Goal: Task Accomplishment & Management: Use online tool/utility

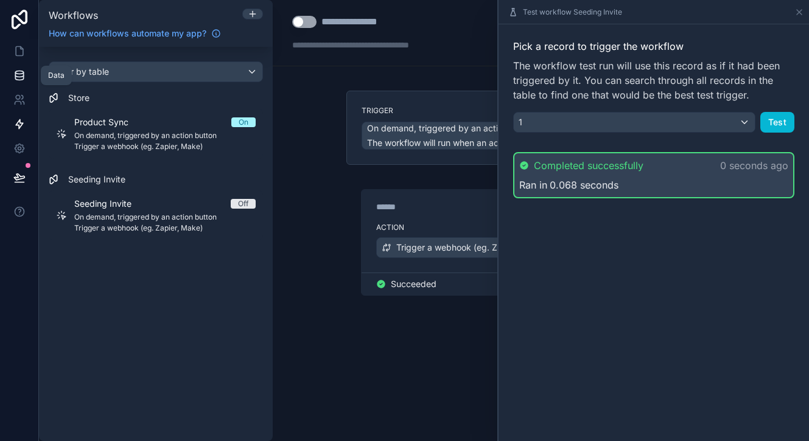
click at [19, 75] on icon at bounding box center [19, 75] width 12 height 12
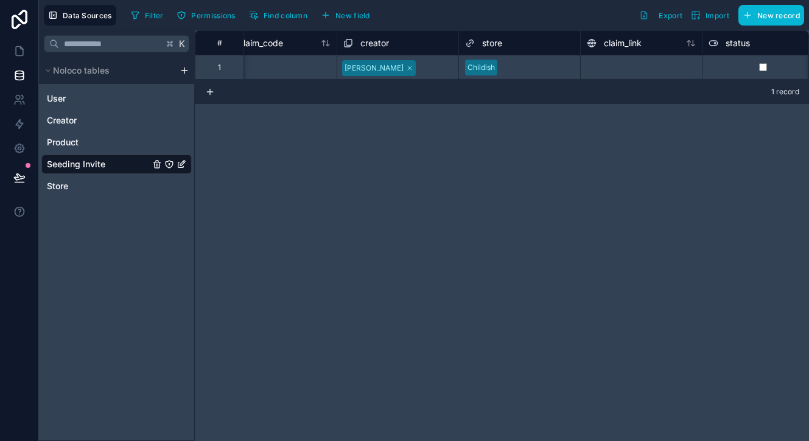
scroll to position [0, 30]
click at [19, 55] on icon at bounding box center [19, 51] width 12 height 12
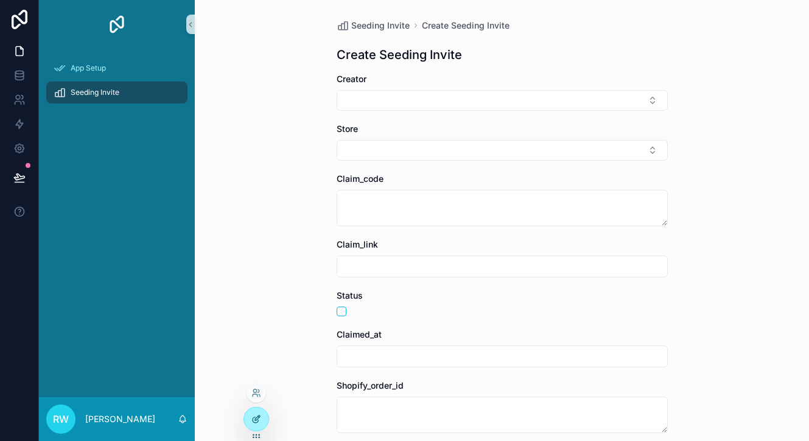
click at [259, 421] on icon at bounding box center [256, 419] width 10 height 10
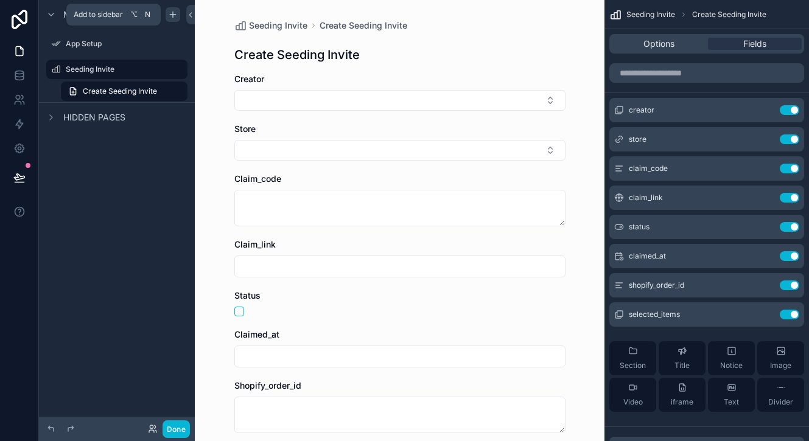
click at [172, 12] on icon "scrollable content" at bounding box center [173, 15] width 10 height 10
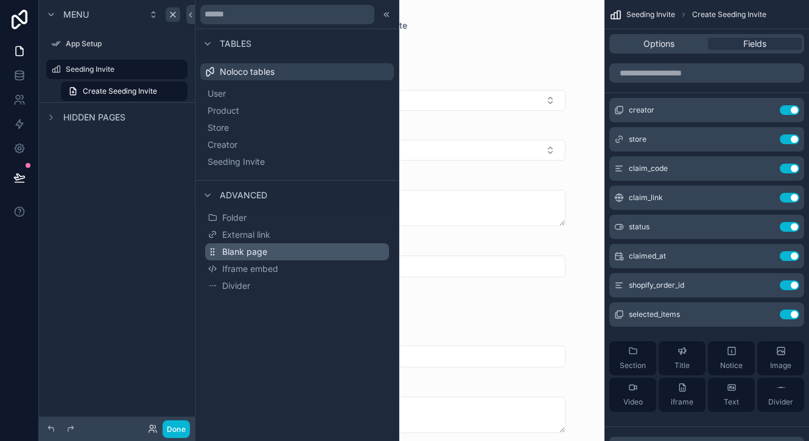
click at [249, 250] on span "Blank page" at bounding box center [244, 252] width 45 height 12
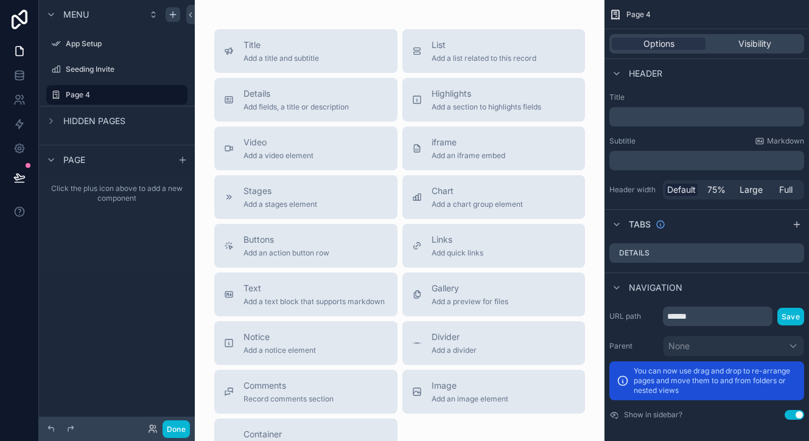
click at [653, 119] on p "﻿" at bounding box center [707, 117] width 187 height 12
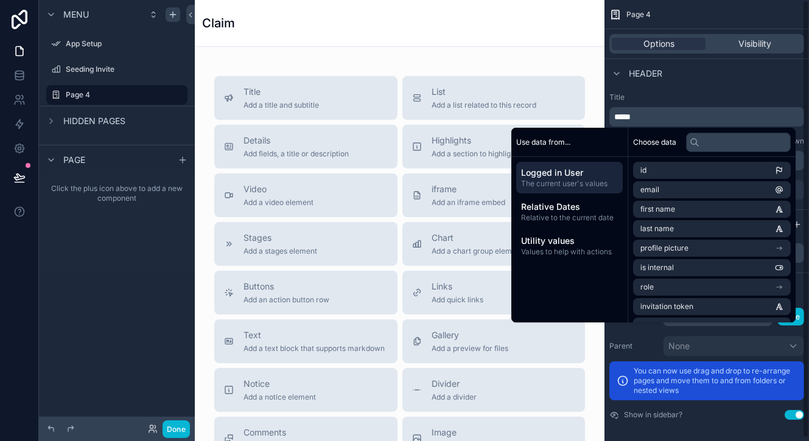
click at [741, 77] on div "Header" at bounding box center [706, 72] width 204 height 29
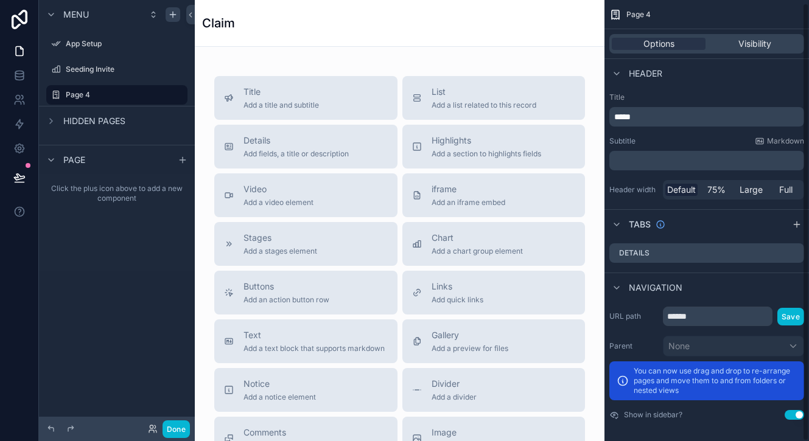
scroll to position [3, 0]
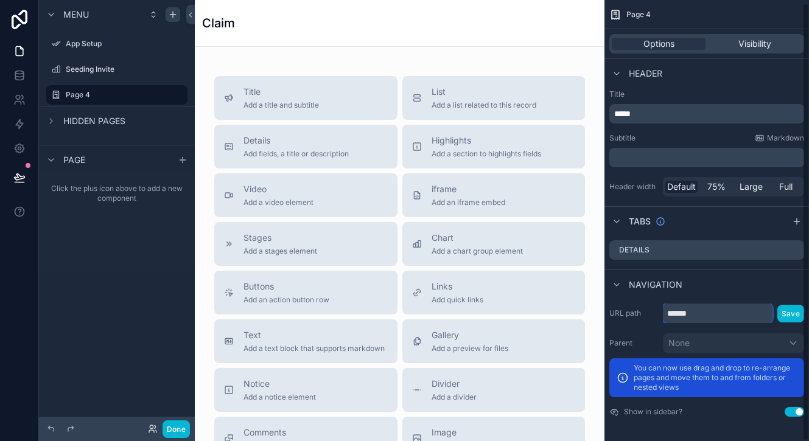
click at [695, 315] on input "******" at bounding box center [718, 313] width 110 height 19
type input "*****"
click at [796, 316] on button "Save" at bounding box center [790, 314] width 27 height 18
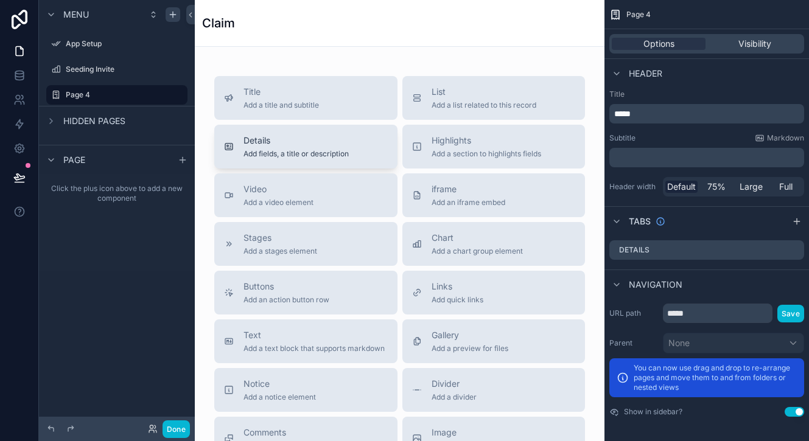
click at [353, 139] on div "Details Add fields, a title or description" at bounding box center [306, 146] width 164 height 24
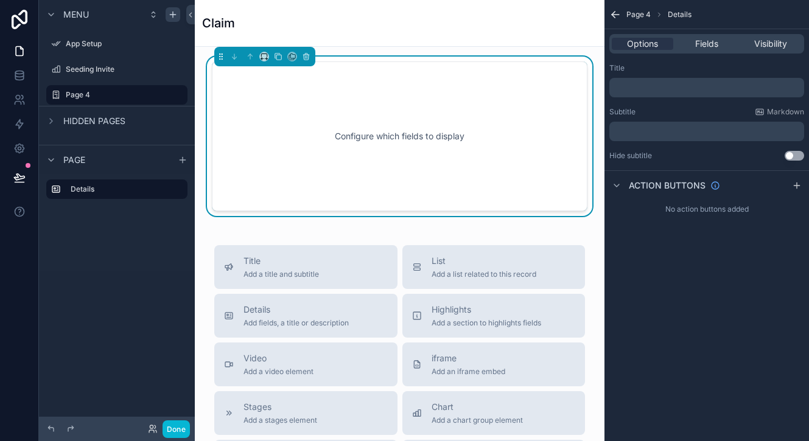
click at [363, 141] on div "Configure which fields to display" at bounding box center [399, 137] width 335 height 110
click at [700, 39] on span "Fields" at bounding box center [706, 44] width 23 height 12
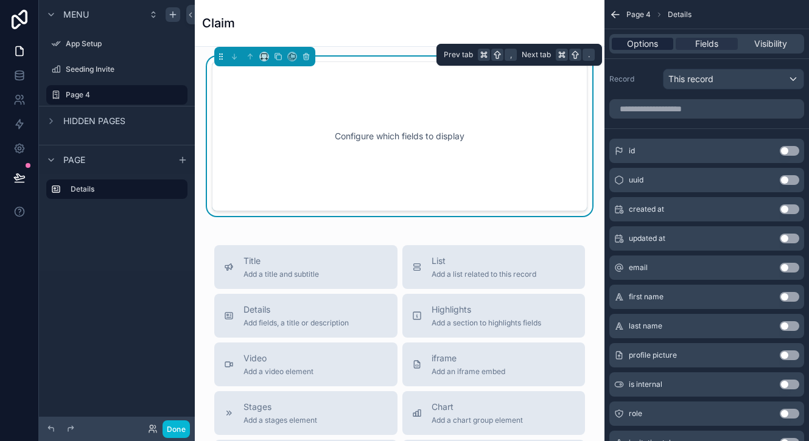
click at [628, 40] on span "Options" at bounding box center [642, 44] width 31 height 12
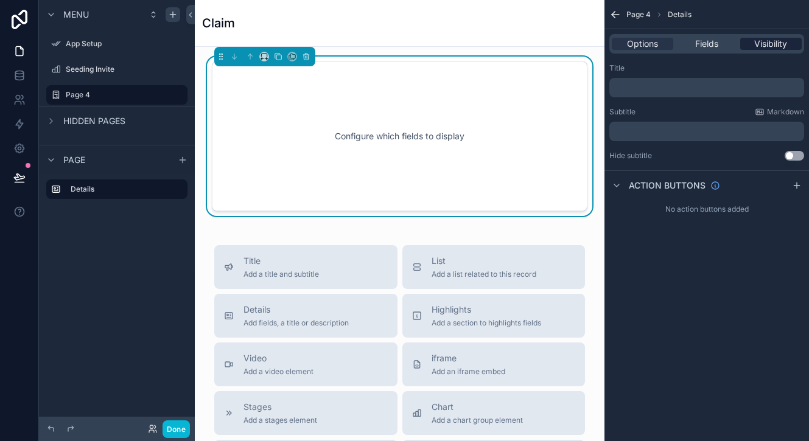
click at [778, 43] on span "Visibility" at bounding box center [770, 44] width 33 height 12
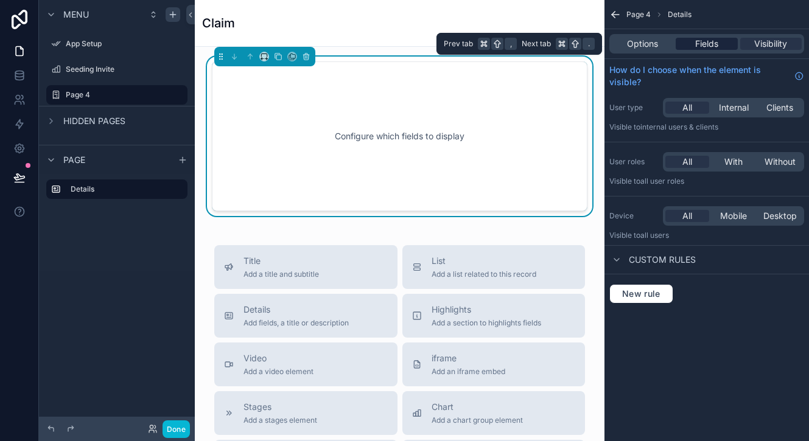
click at [700, 44] on span "Fields" at bounding box center [706, 44] width 23 height 12
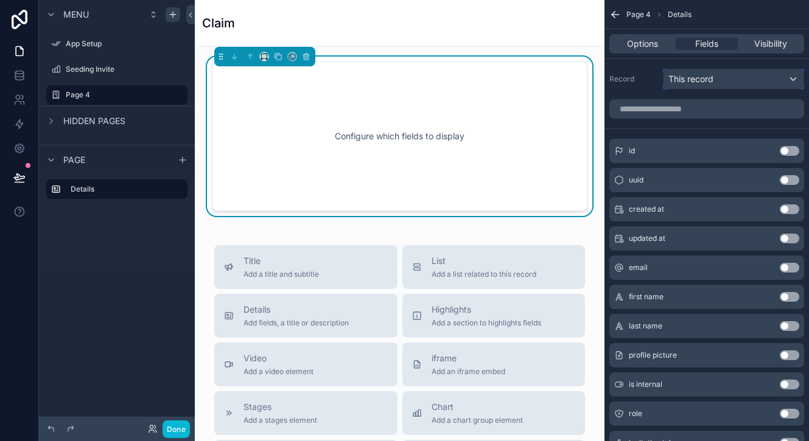
click at [710, 84] on span "This record" at bounding box center [690, 79] width 45 height 12
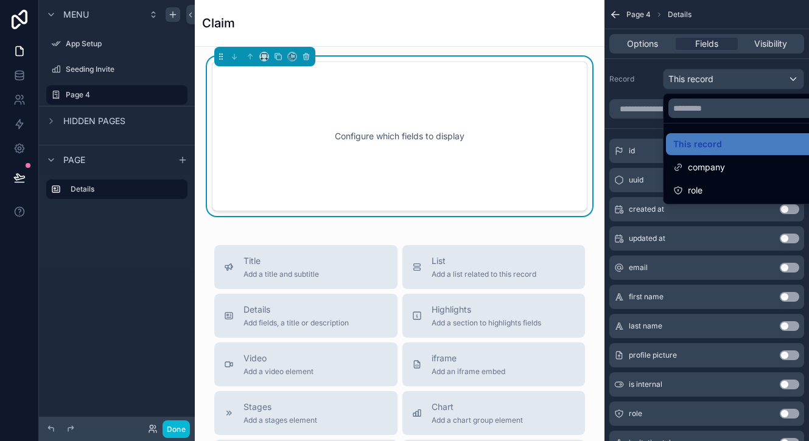
click at [710, 84] on div "scrollable content" at bounding box center [404, 220] width 809 height 441
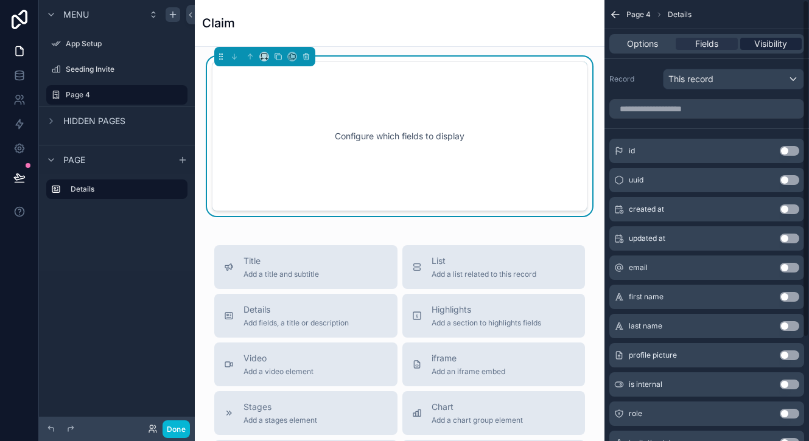
click at [768, 47] on span "Visibility" at bounding box center [770, 44] width 33 height 12
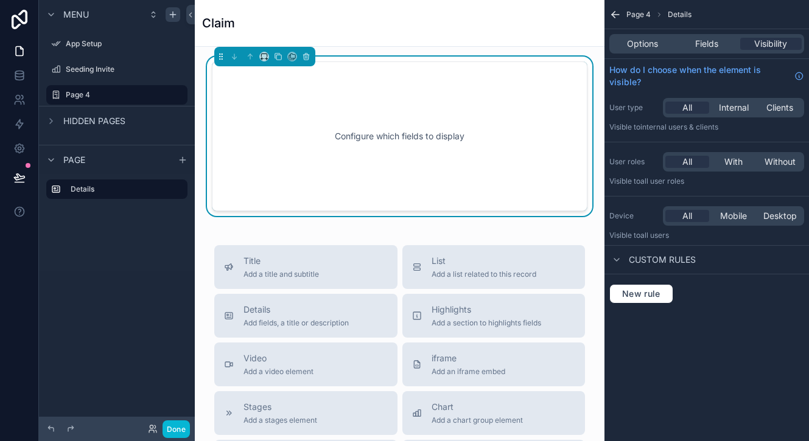
click at [649, 264] on span "Custom rules" at bounding box center [662, 260] width 67 height 12
click at [642, 252] on div "Custom rules" at bounding box center [706, 259] width 204 height 29
click at [639, 260] on span "Custom rules" at bounding box center [662, 260] width 67 height 12
click at [645, 290] on span "New rule" at bounding box center [641, 293] width 48 height 11
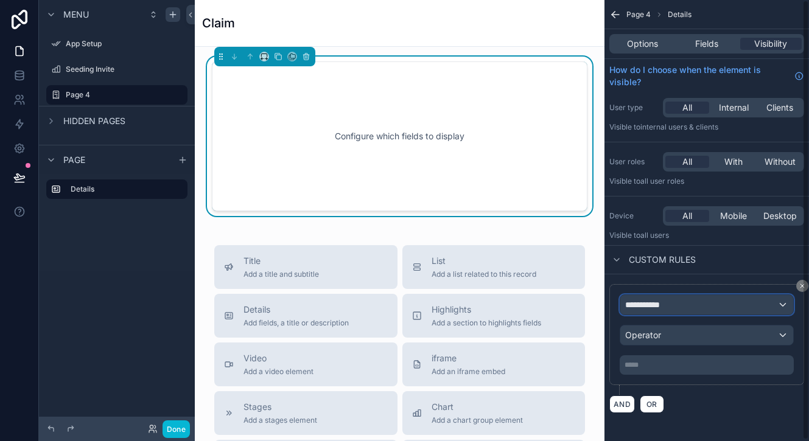
click at [678, 311] on div "**********" at bounding box center [706, 304] width 173 height 19
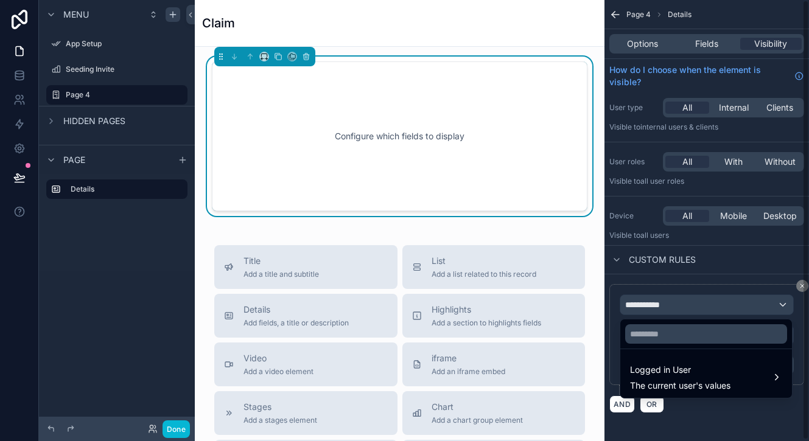
click at [727, 417] on div "scrollable content" at bounding box center [404, 220] width 809 height 441
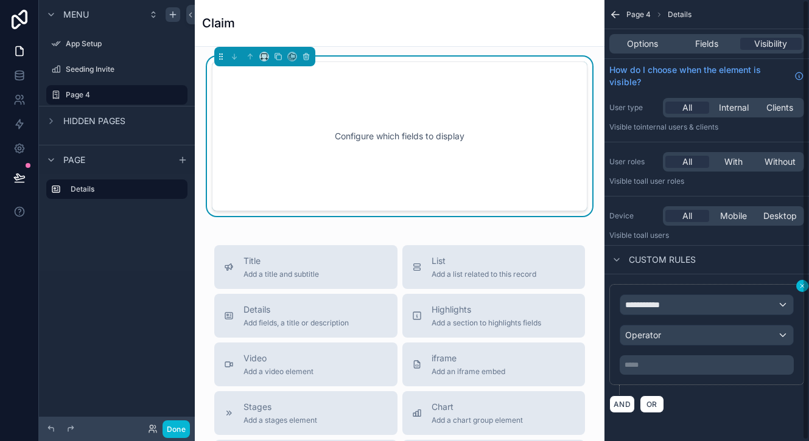
click at [802, 285] on div "**********" at bounding box center [706, 220] width 204 height 441
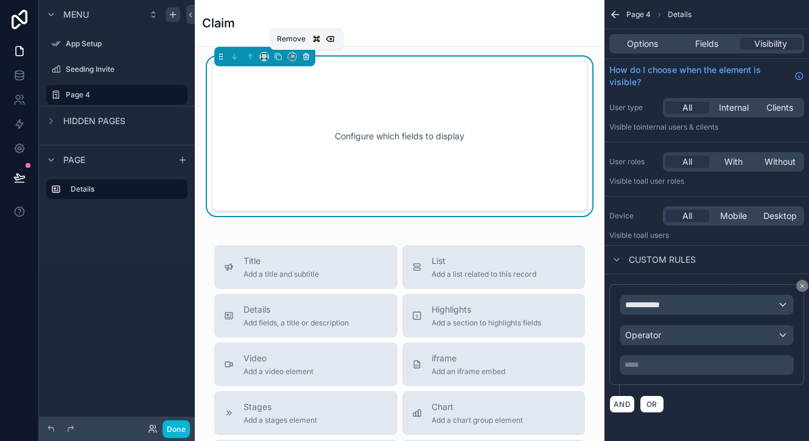
click at [306, 59] on icon "scrollable content" at bounding box center [306, 57] width 5 height 5
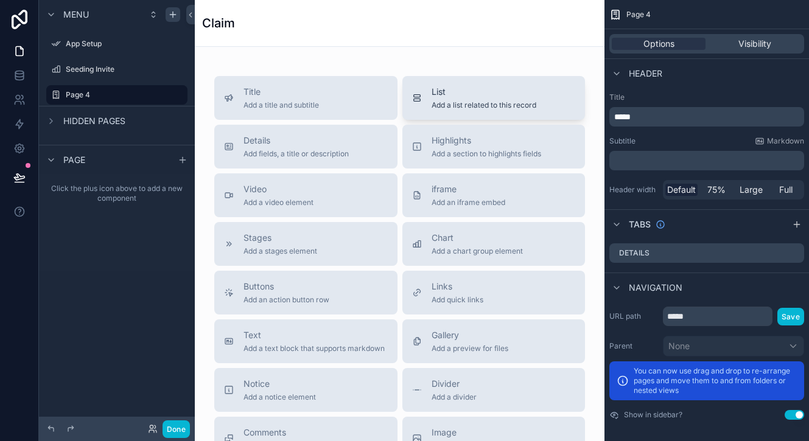
click at [479, 97] on span "List" at bounding box center [483, 92] width 105 height 12
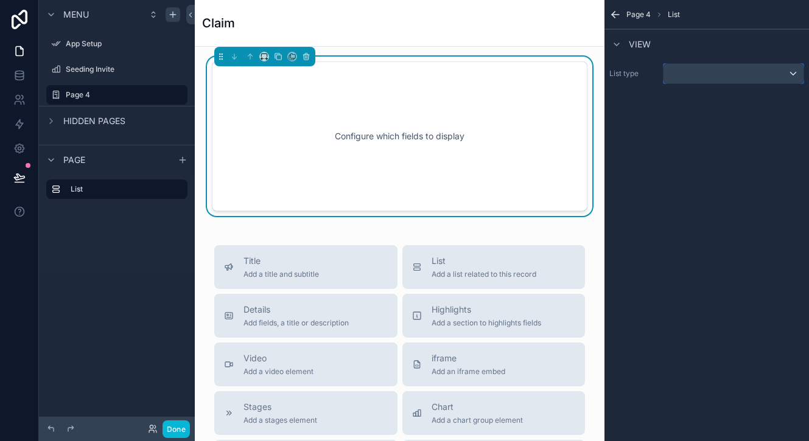
click at [702, 78] on div "scrollable content" at bounding box center [733, 73] width 140 height 19
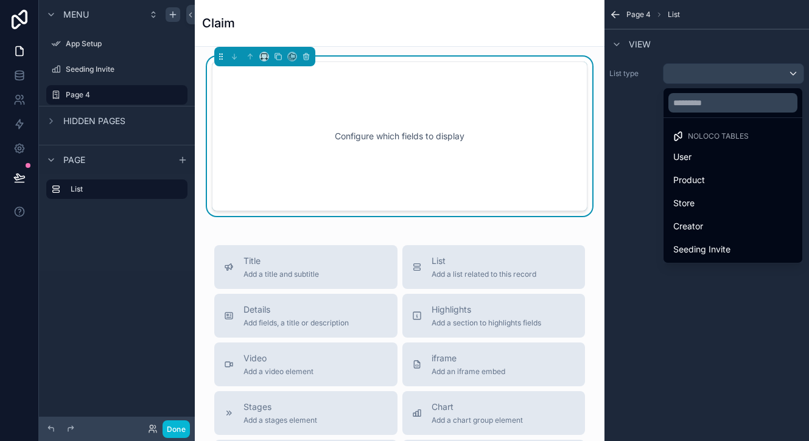
click at [702, 75] on div "scrollable content" at bounding box center [404, 220] width 809 height 441
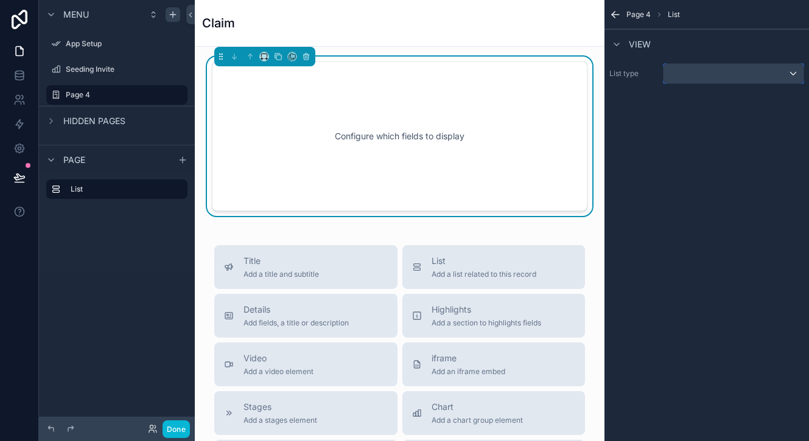
click at [702, 75] on div "scrollable content" at bounding box center [733, 73] width 140 height 19
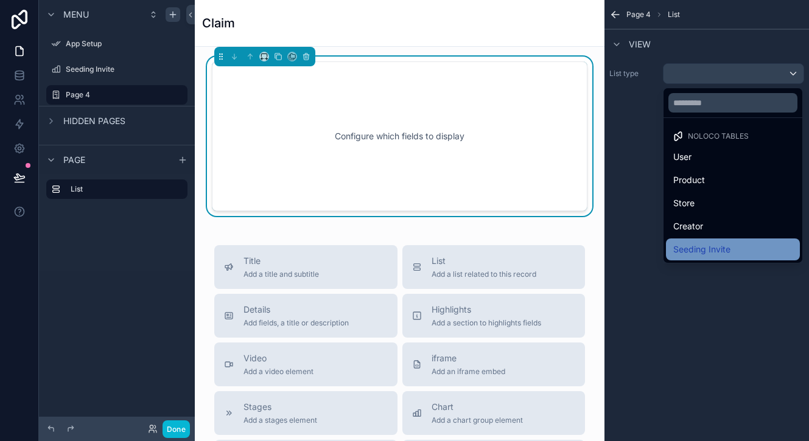
click at [719, 250] on span "Seeding Invite" at bounding box center [701, 249] width 57 height 15
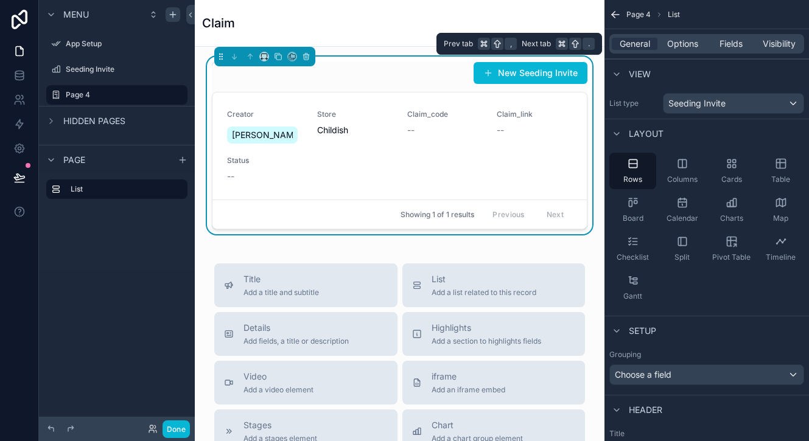
click at [682, 50] on div "General Options Fields Visibility" at bounding box center [706, 43] width 195 height 19
click at [677, 45] on span "Options" at bounding box center [682, 44] width 31 height 12
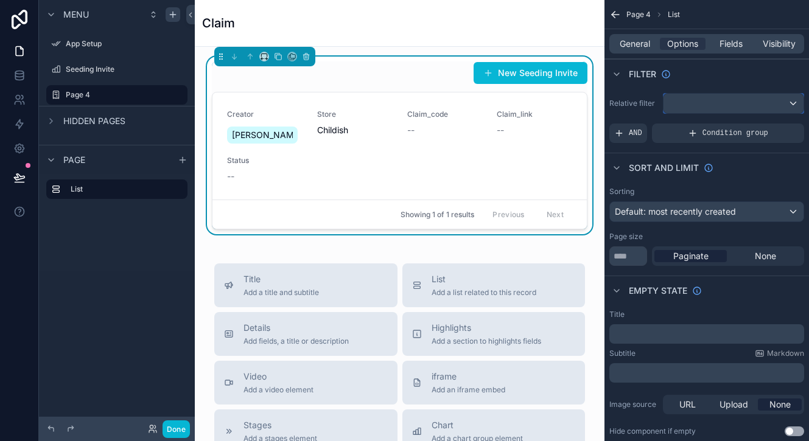
click at [671, 102] on div "scrollable content" at bounding box center [733, 103] width 140 height 19
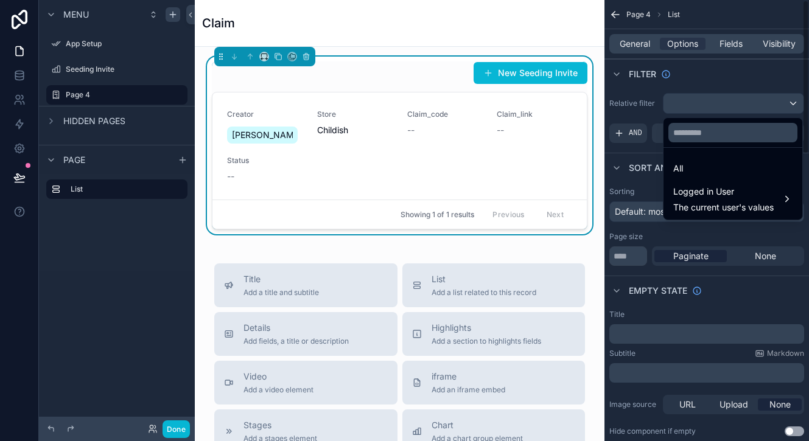
click at [674, 106] on div "scrollable content" at bounding box center [404, 220] width 809 height 441
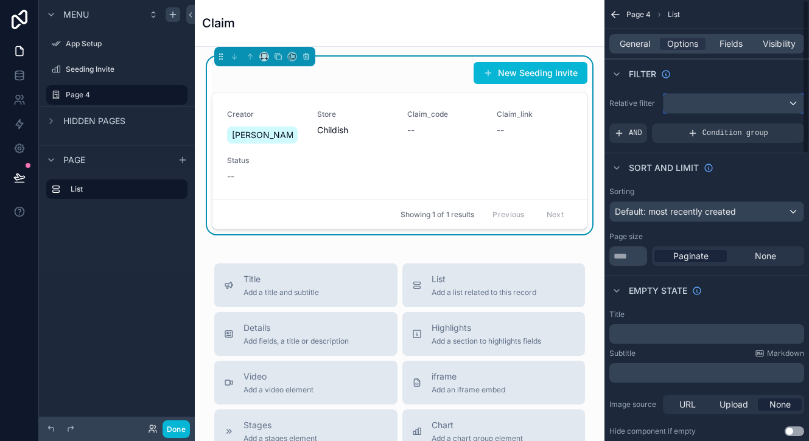
click at [674, 106] on div "scrollable content" at bounding box center [733, 103] width 140 height 19
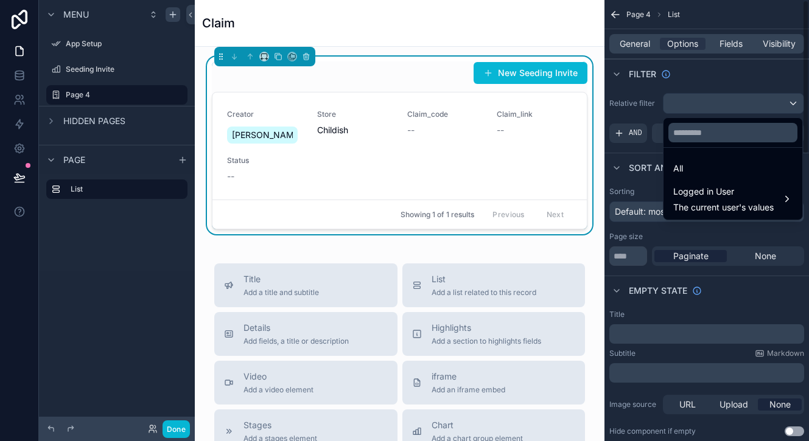
click at [705, 80] on div "scrollable content" at bounding box center [404, 220] width 809 height 441
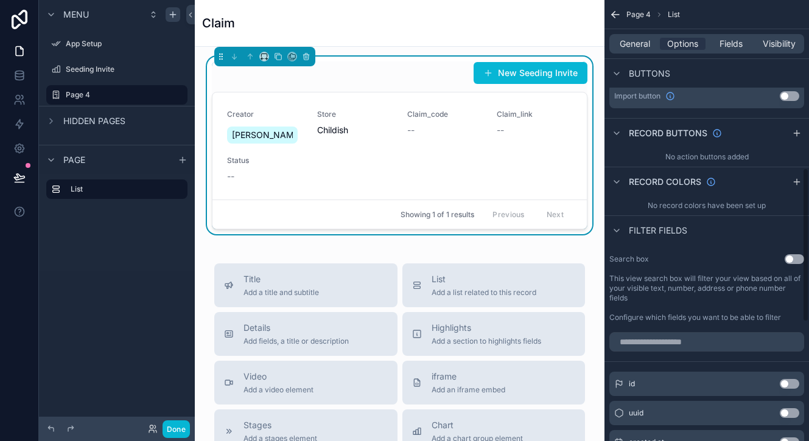
scroll to position [480, 0]
click at [792, 259] on button "Use setting" at bounding box center [793, 259] width 19 height 10
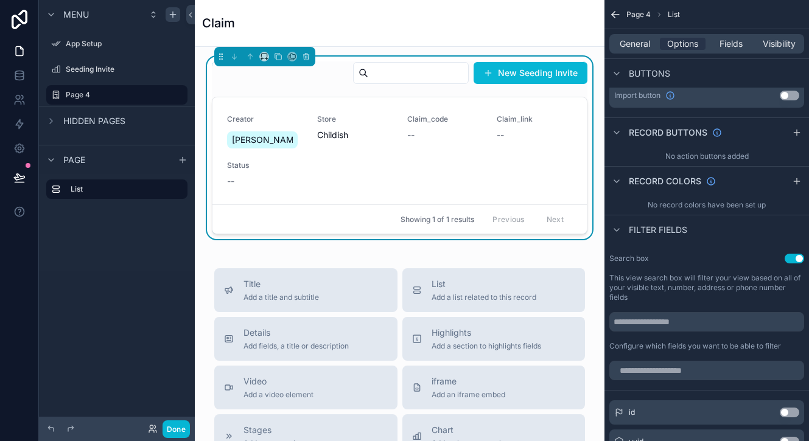
click at [792, 259] on button "Use setting" at bounding box center [793, 259] width 19 height 10
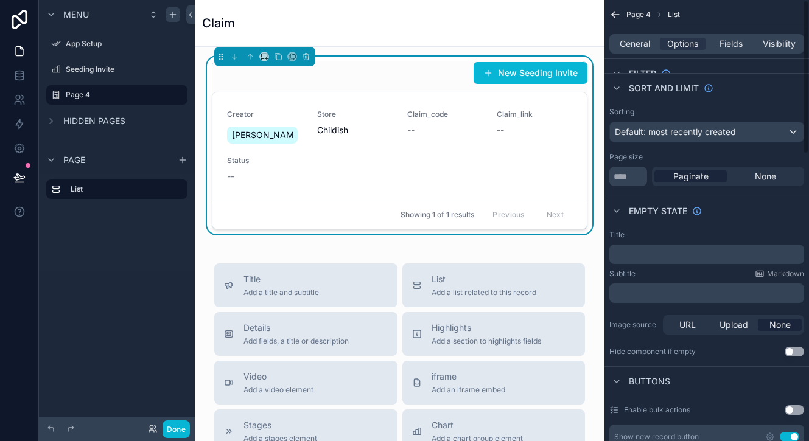
scroll to position [0, 0]
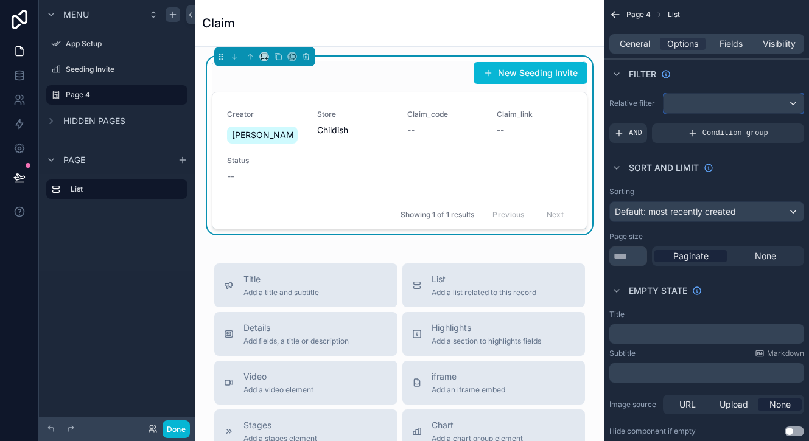
click at [694, 102] on div "scrollable content" at bounding box center [733, 103] width 140 height 19
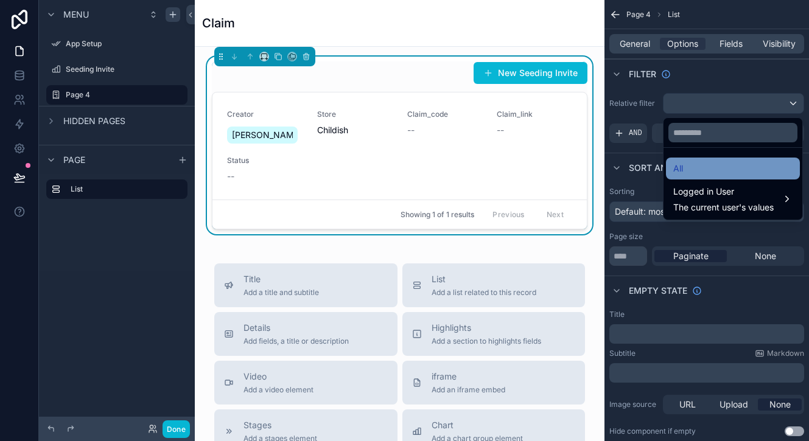
click at [727, 172] on div "All" at bounding box center [732, 168] width 119 height 15
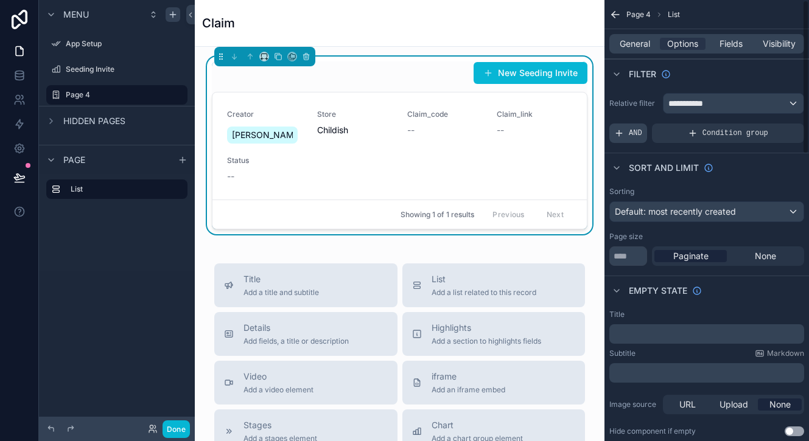
click at [631, 136] on span "AND" at bounding box center [635, 133] width 13 height 10
click at [704, 137] on div "Add a filter" at bounding box center [706, 133] width 195 height 19
click at [776, 125] on icon "scrollable content" at bounding box center [773, 124] width 7 height 7
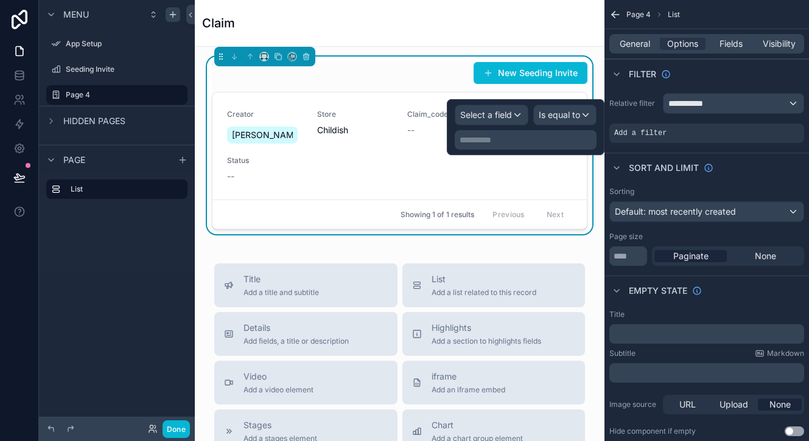
click at [474, 125] on div "**********" at bounding box center [526, 127] width 142 height 45
click at [469, 118] on span "Select a field" at bounding box center [486, 115] width 52 height 10
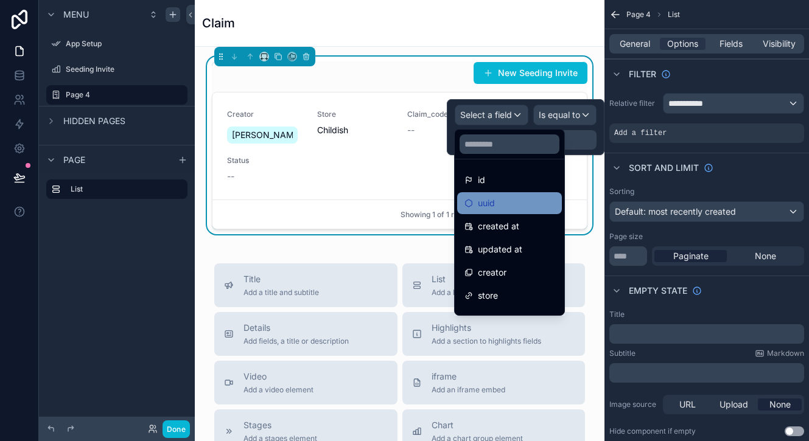
click at [494, 205] on span "uuid" at bounding box center [486, 203] width 17 height 15
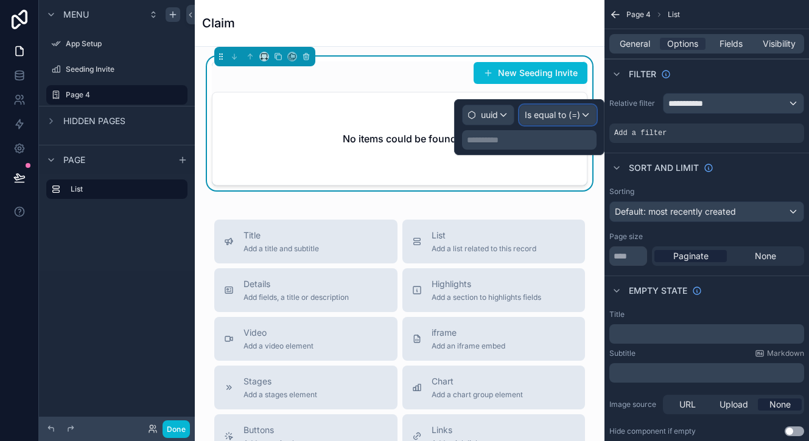
click at [540, 123] on div "Is equal to (=)" at bounding box center [558, 114] width 76 height 19
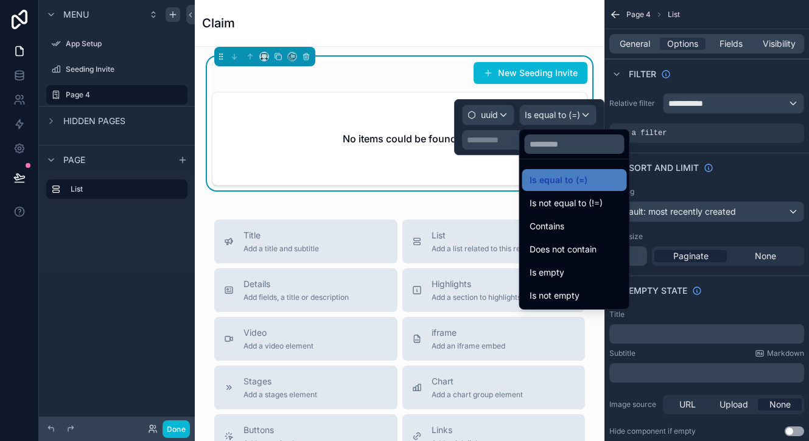
click at [540, 123] on div at bounding box center [529, 127] width 150 height 56
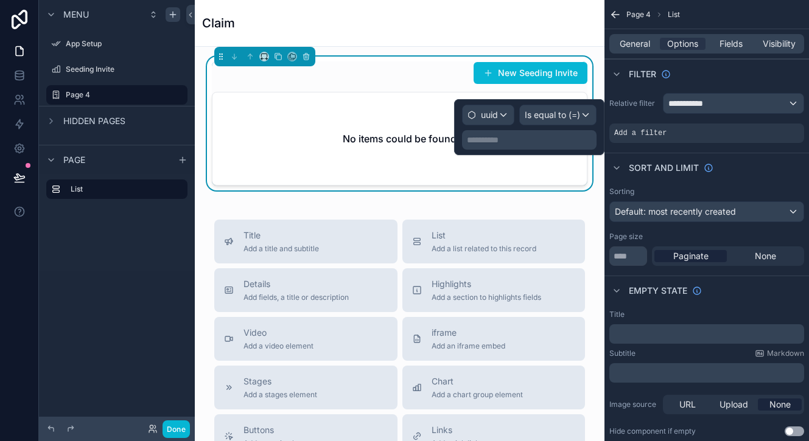
click at [526, 142] on p "**********" at bounding box center [530, 140] width 127 height 12
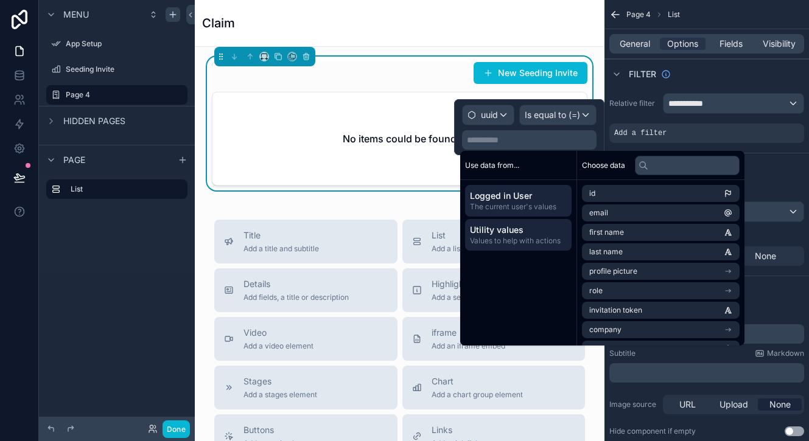
click at [526, 238] on span "Values to help with actions" at bounding box center [518, 241] width 97 height 10
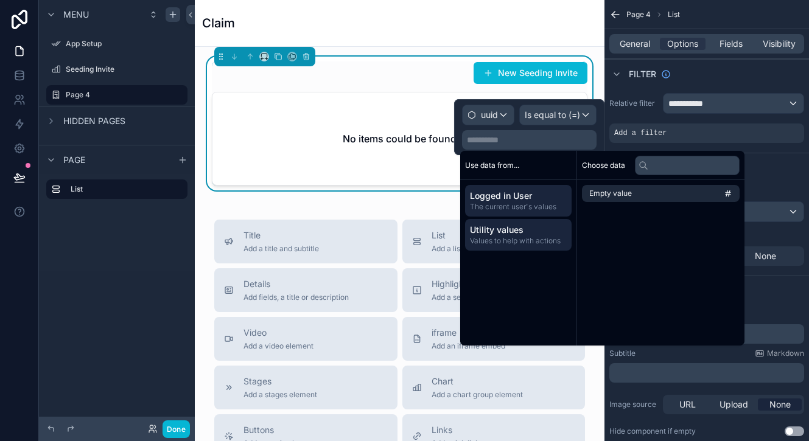
click at [521, 206] on span "The current user's values" at bounding box center [518, 207] width 97 height 10
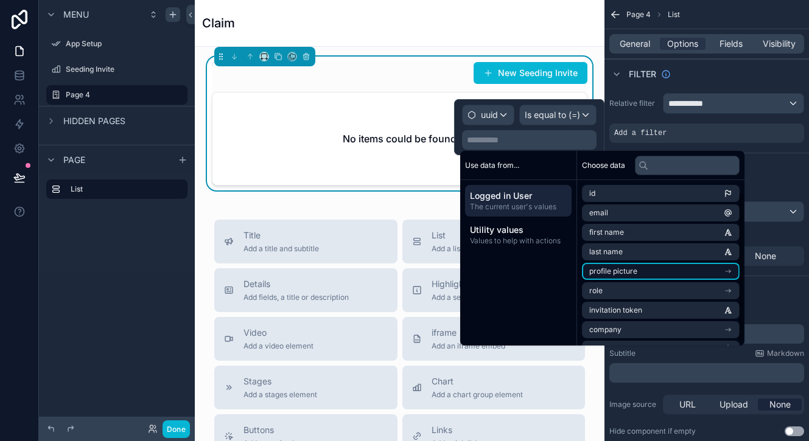
scroll to position [17, 0]
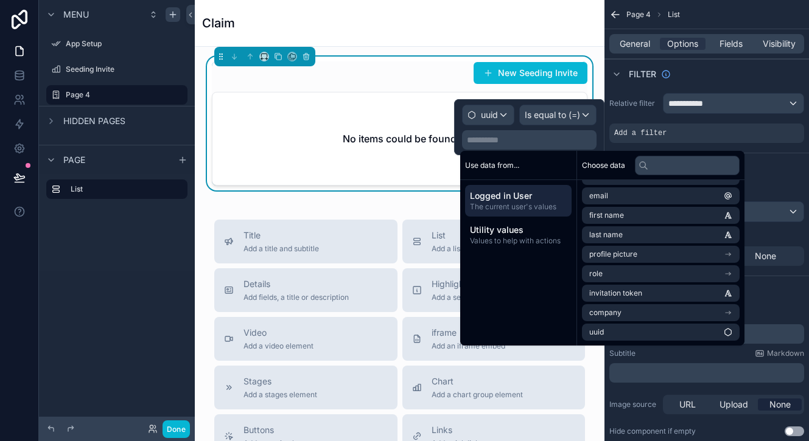
click at [517, 142] on p "**********" at bounding box center [530, 140] width 127 height 12
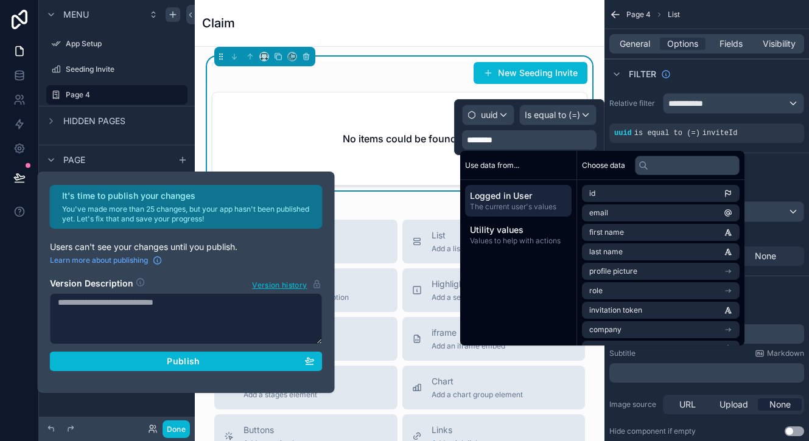
click at [595, 127] on div "uuid Is equal to (=) ********" at bounding box center [529, 127] width 134 height 45
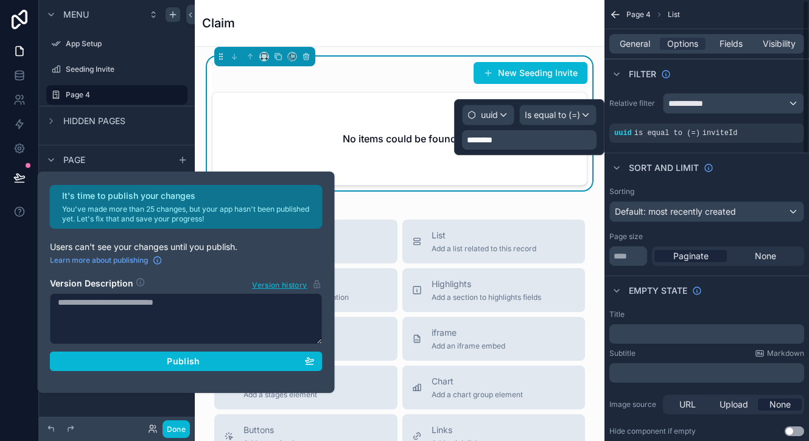
click at [793, 155] on div "Sort And Limit" at bounding box center [706, 167] width 204 height 29
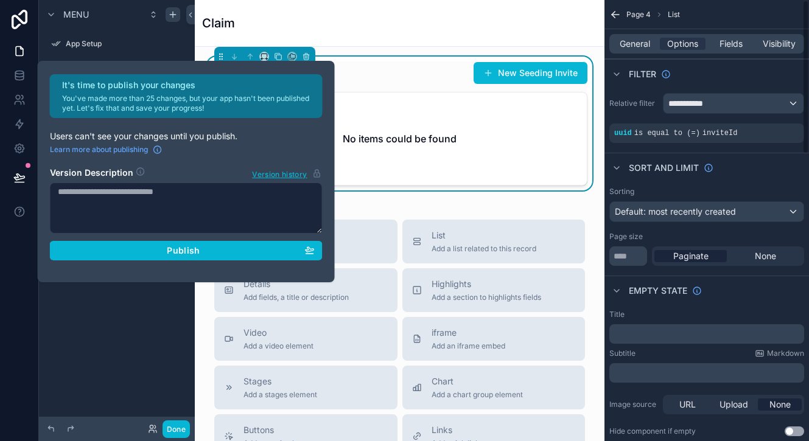
click at [735, 70] on div "Filter" at bounding box center [706, 73] width 204 height 29
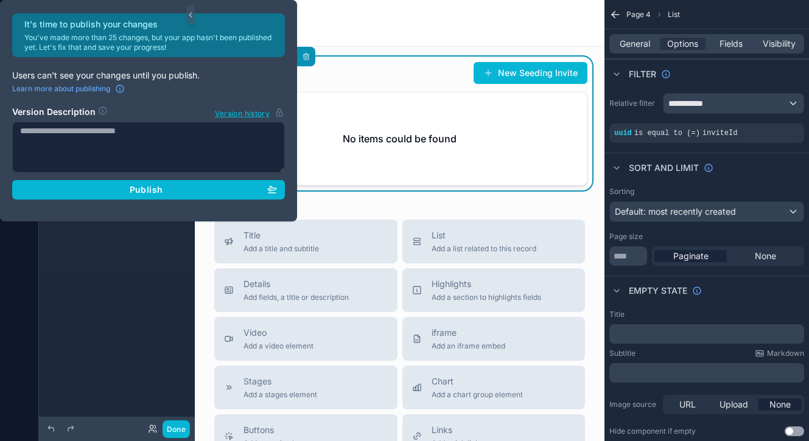
click at [438, 201] on div "New Seeding Invite No items could be found Title Add a title and subtitle List …" at bounding box center [400, 403] width 410 height 713
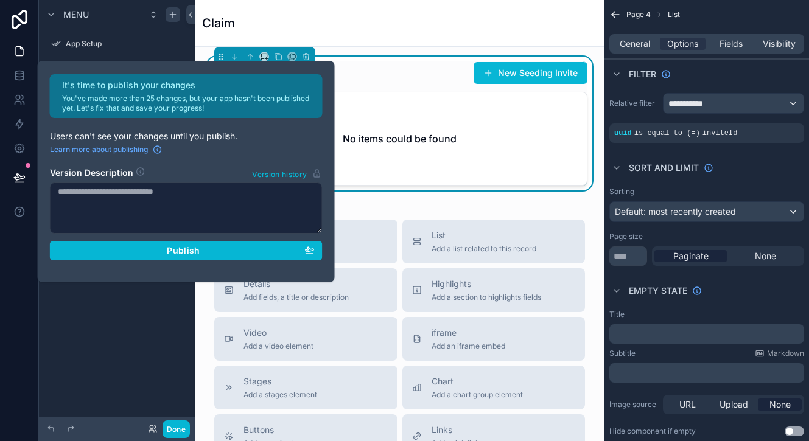
click at [412, 153] on div "No items could be found" at bounding box center [399, 138] width 374 height 92
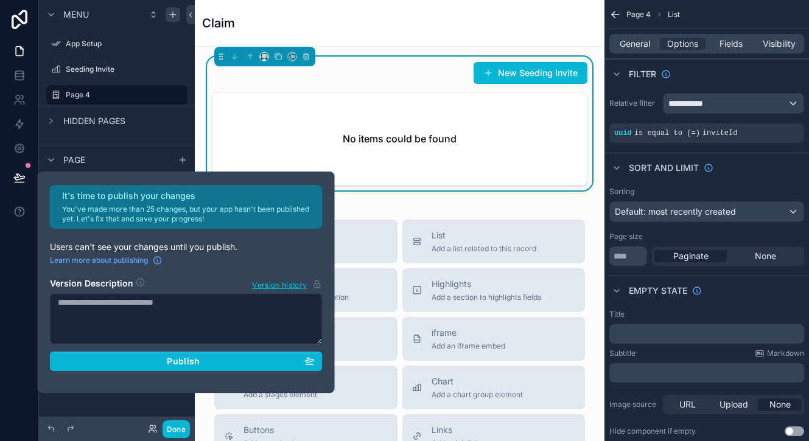
click at [85, 318] on div "It's time to publish your changes You've made more than 25 changes, but your ap…" at bounding box center [404, 220] width 809 height 441
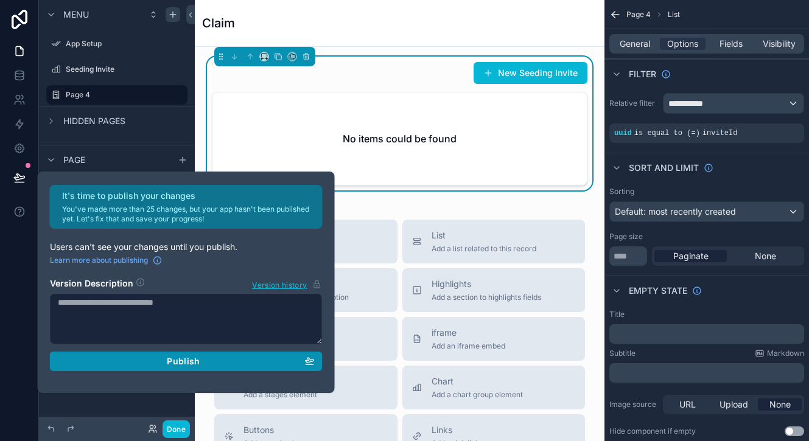
click at [167, 361] on span "Publish" at bounding box center [183, 361] width 33 height 11
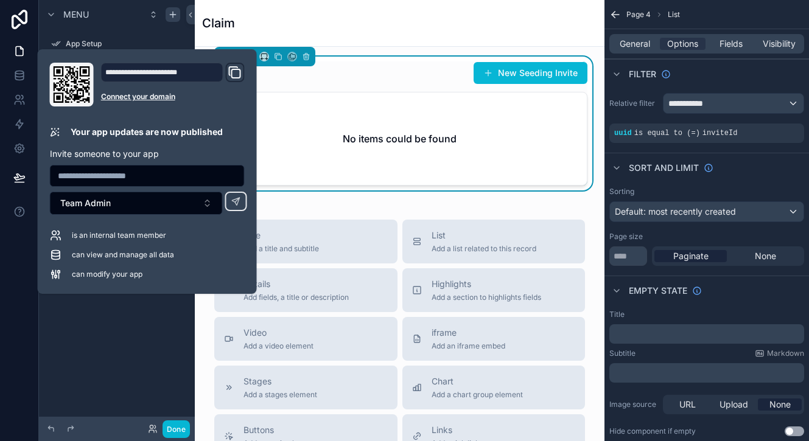
click at [131, 327] on div "Menu App Setup Seeding Invite Page 4 Hidden pages Page List" at bounding box center [117, 213] width 156 height 427
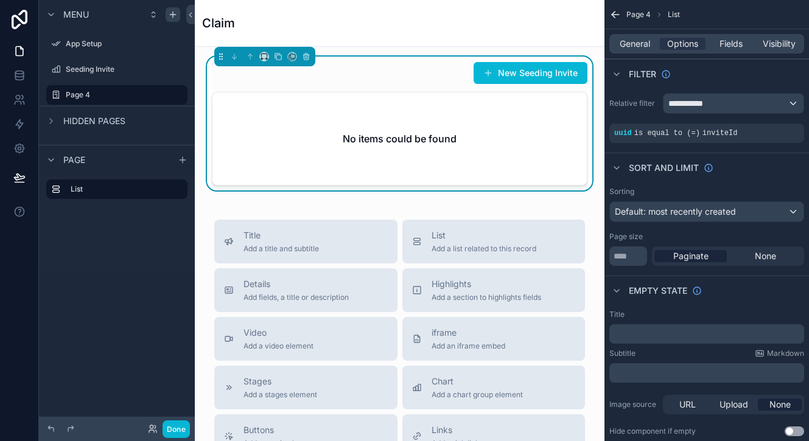
click at [351, 136] on h2 "No items could be found" at bounding box center [400, 138] width 114 height 15
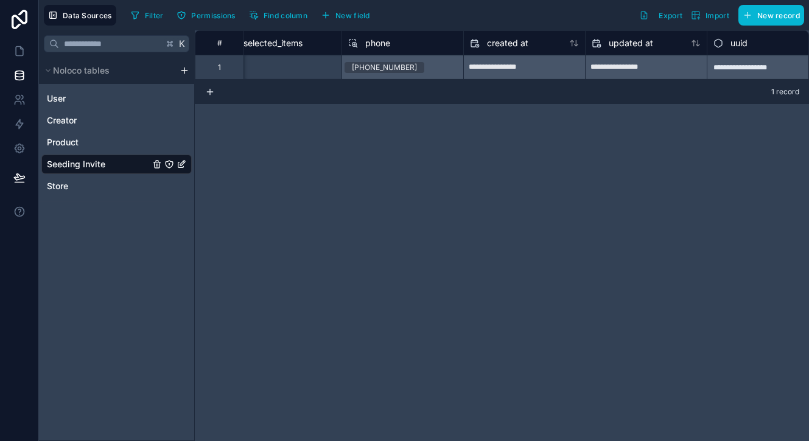
scroll to position [0, 896]
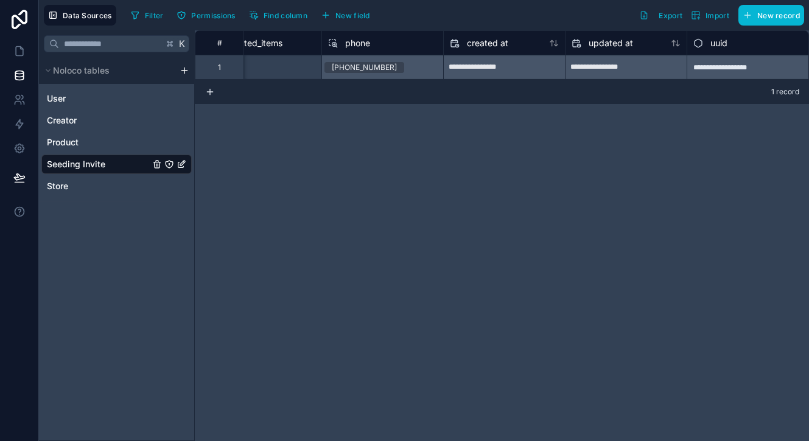
click at [716, 65] on div "**********" at bounding box center [747, 67] width 122 height 24
click at [727, 66] on div "**********" at bounding box center [747, 67] width 122 height 24
click at [424, 207] on div "**********" at bounding box center [502, 235] width 614 height 411
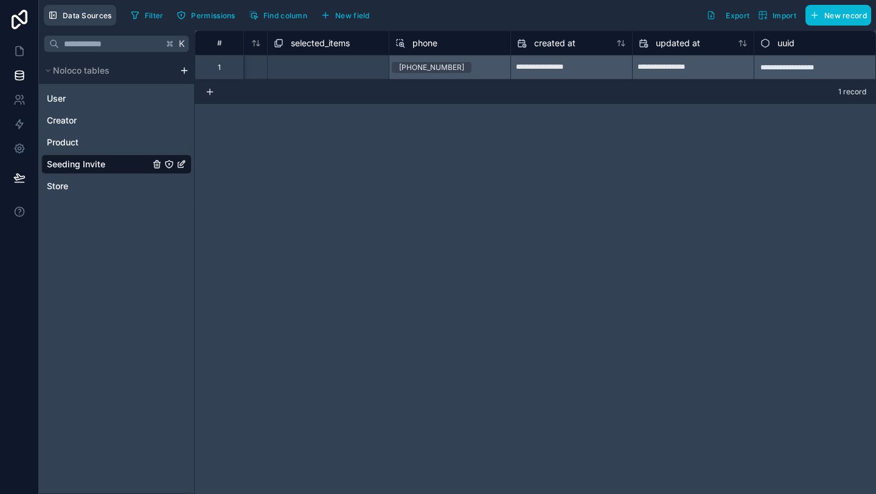
scroll to position [0, 828]
click at [18, 151] on icon at bounding box center [19, 148] width 12 height 12
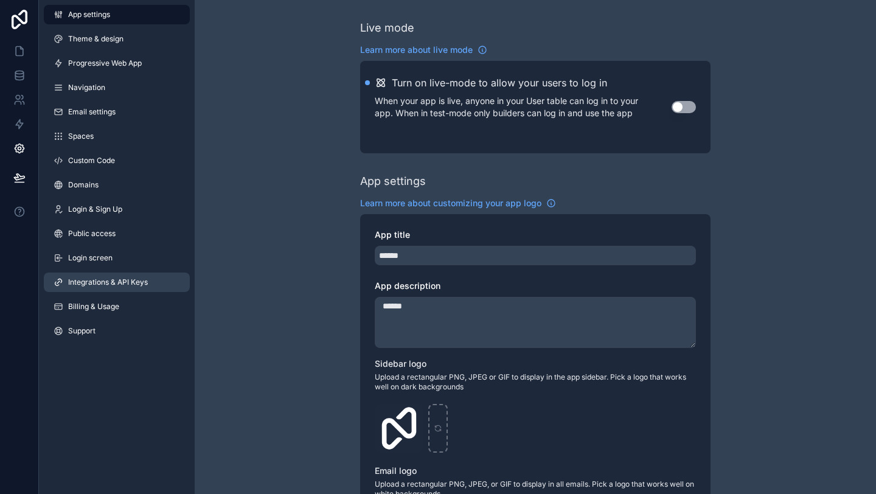
click at [119, 284] on span "Integrations & API Keys" at bounding box center [108, 282] width 80 height 10
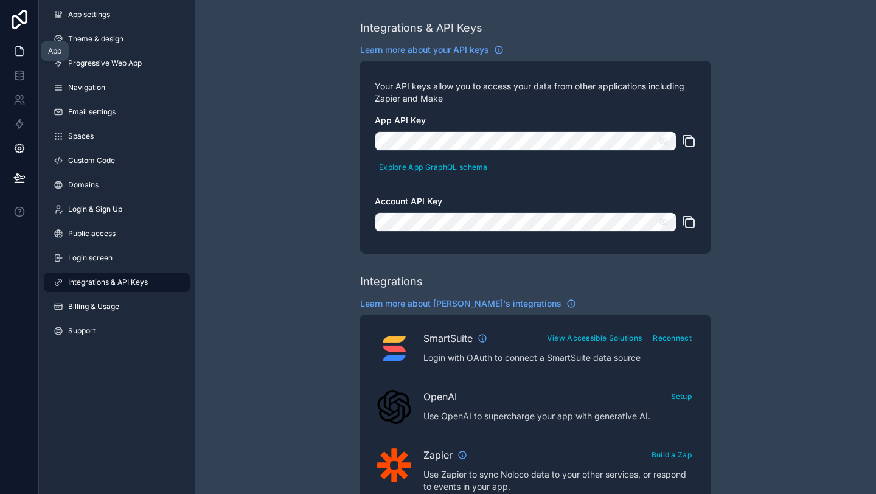
click at [24, 50] on icon at bounding box center [19, 51] width 12 height 12
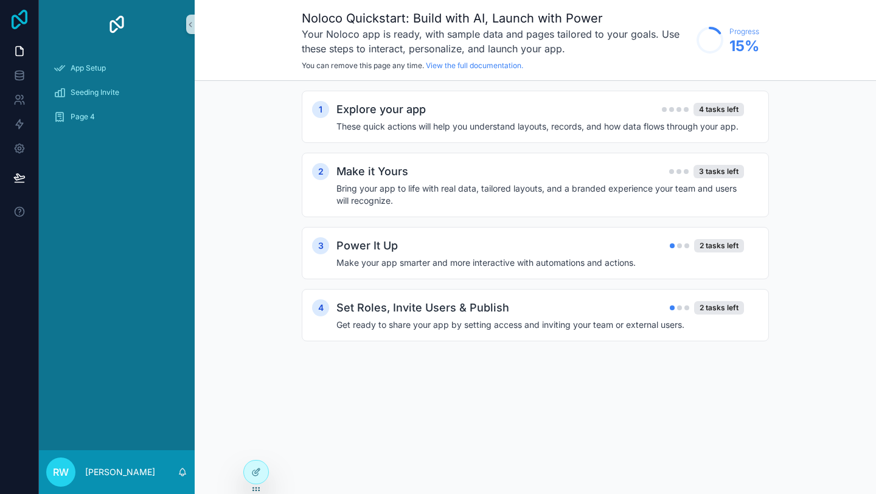
click at [23, 20] on icon at bounding box center [19, 19] width 24 height 19
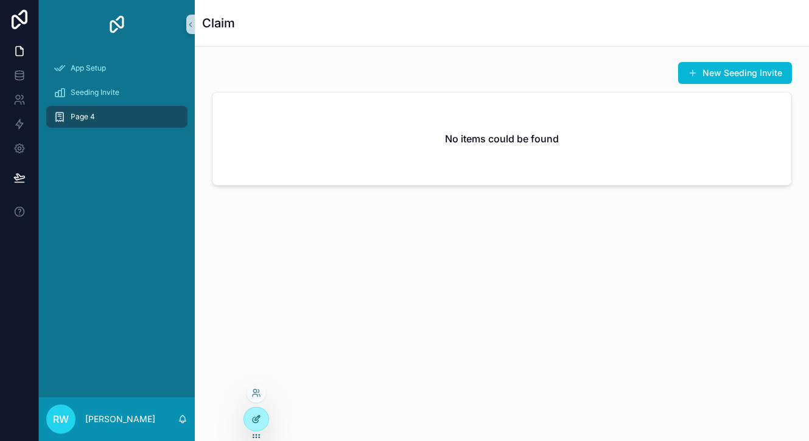
click at [251, 414] on div at bounding box center [256, 419] width 24 height 23
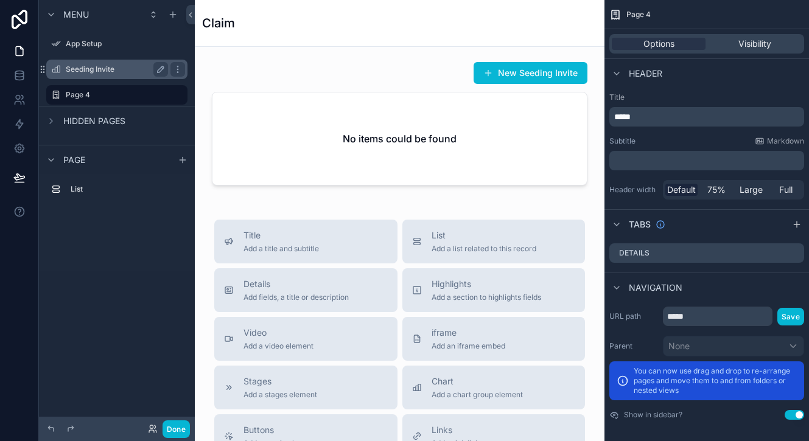
click at [78, 73] on label "Seeding Invite" at bounding box center [114, 70] width 97 height 10
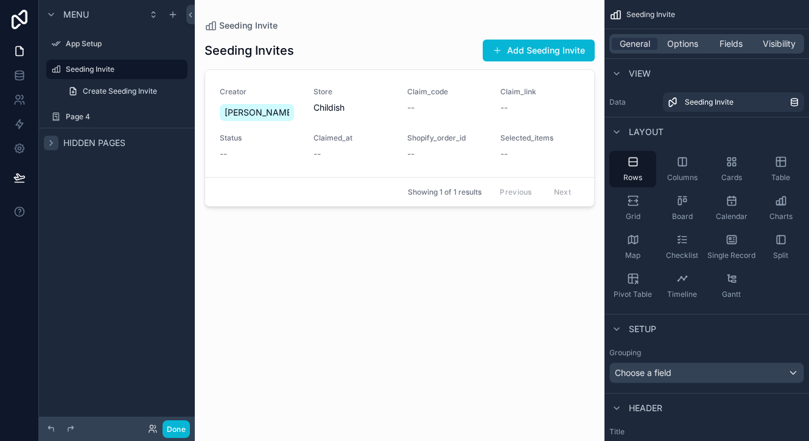
click at [54, 143] on icon "scrollable content" at bounding box center [51, 143] width 10 height 10
click at [180, 116] on icon "scrollable content" at bounding box center [178, 117] width 10 height 10
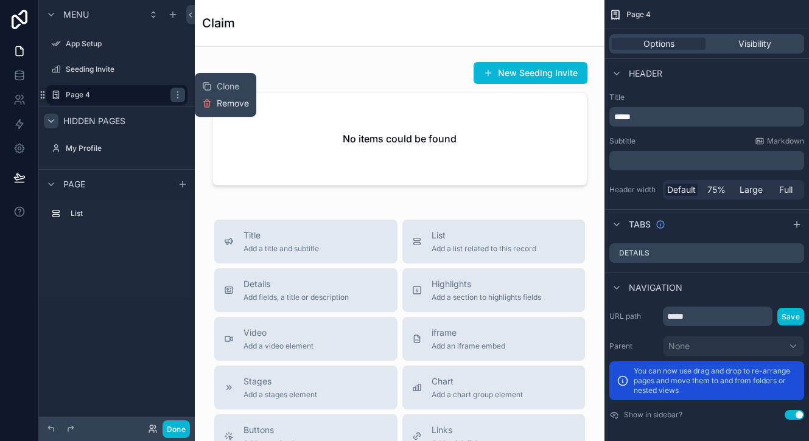
click at [224, 104] on span "Remove" at bounding box center [233, 103] width 32 height 12
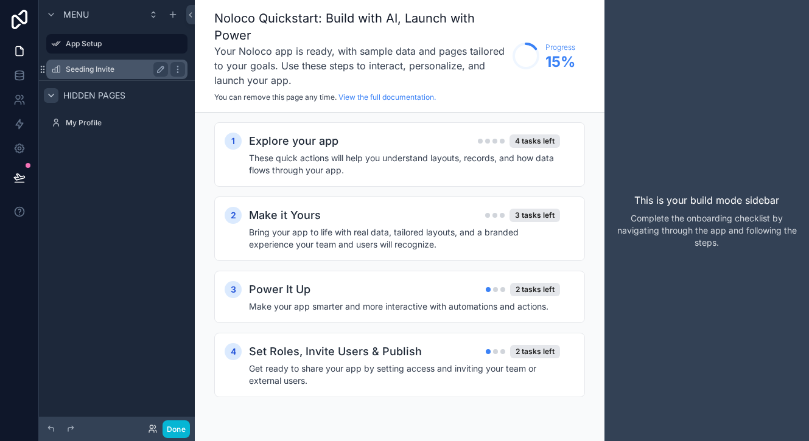
click at [85, 71] on label "Seeding Invite" at bounding box center [114, 70] width 97 height 10
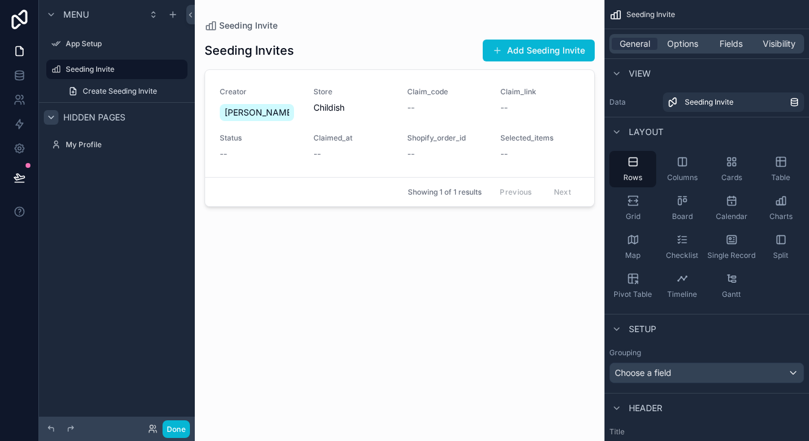
click at [340, 97] on div "scrollable content" at bounding box center [400, 213] width 410 height 427
click at [360, 105] on div "Childish" at bounding box center [352, 108] width 79 height 12
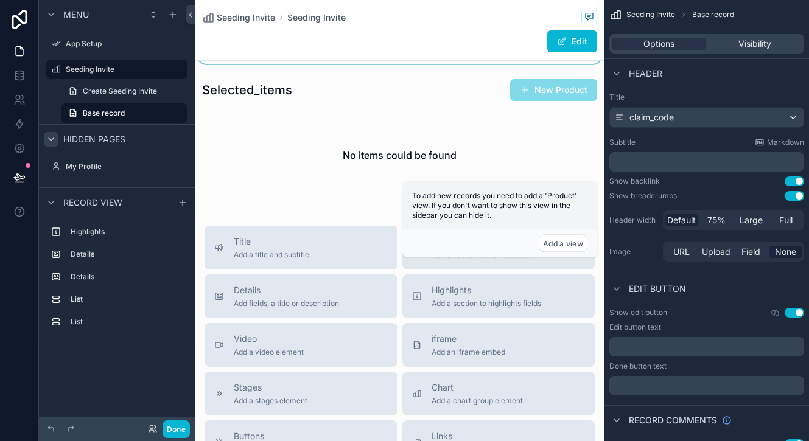
scroll to position [644, 0]
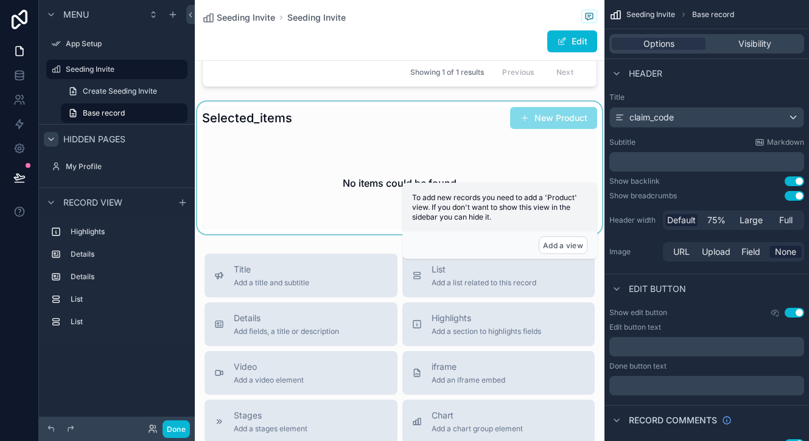
click at [303, 210] on div "scrollable content" at bounding box center [400, 168] width 410 height 133
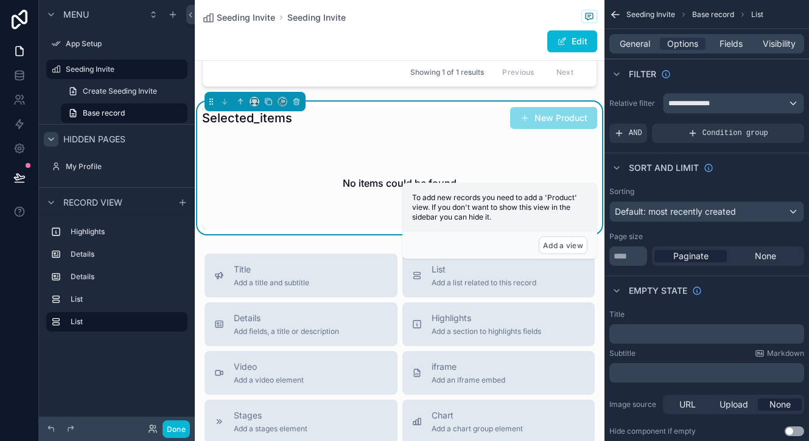
click at [401, 130] on div "Selected_items New Product" at bounding box center [399, 117] width 395 height 23
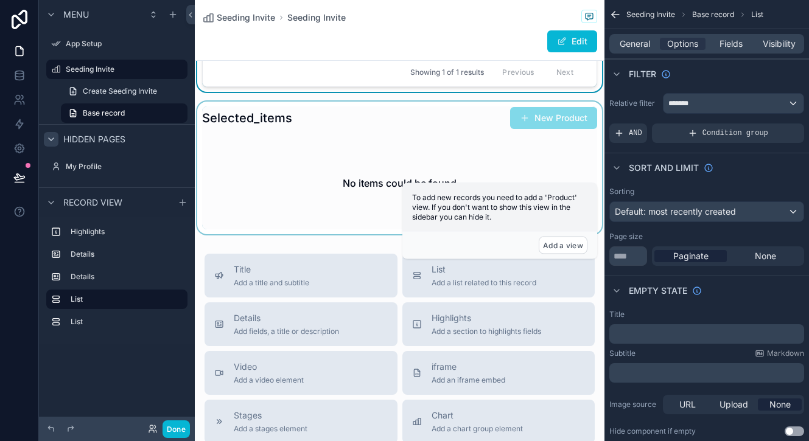
click at [401, 186] on div "scrollable content" at bounding box center [400, 168] width 410 height 133
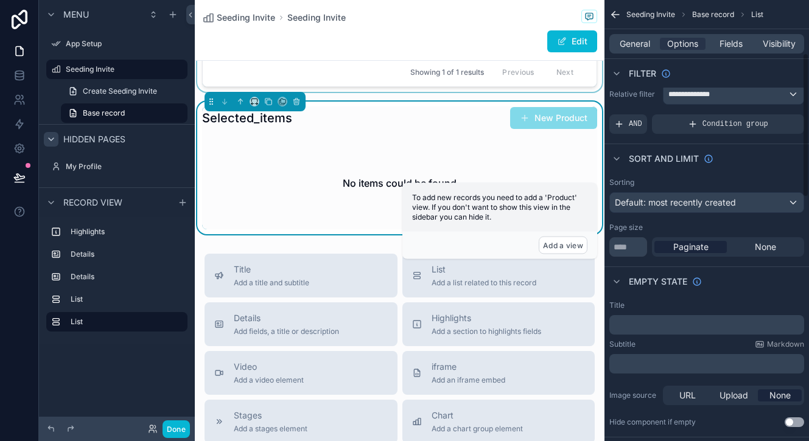
scroll to position [0, 0]
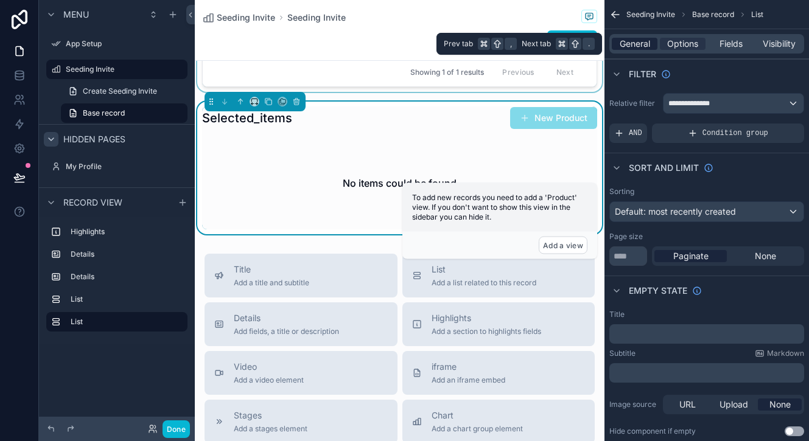
click at [641, 45] on span "General" at bounding box center [634, 44] width 30 height 12
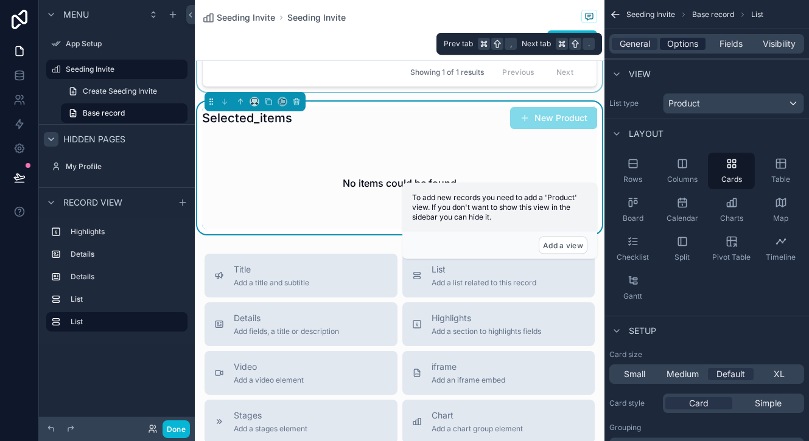
click at [675, 47] on span "Options" at bounding box center [682, 44] width 31 height 12
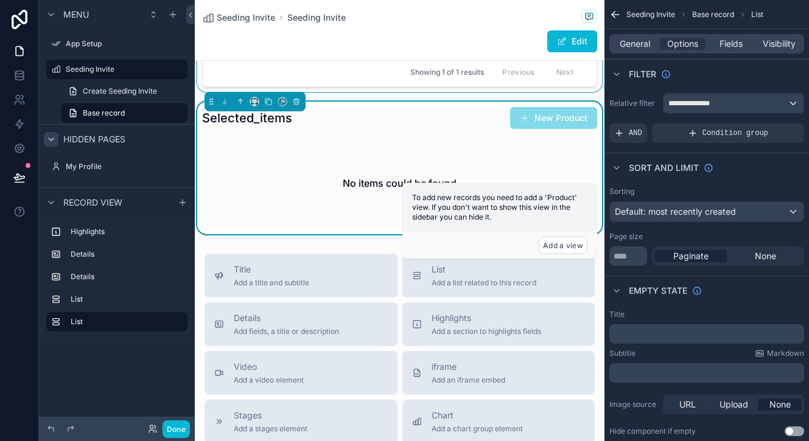
click at [358, 191] on div "No items could be found" at bounding box center [399, 183] width 395 height 92
click at [627, 45] on span "General" at bounding box center [634, 44] width 30 height 12
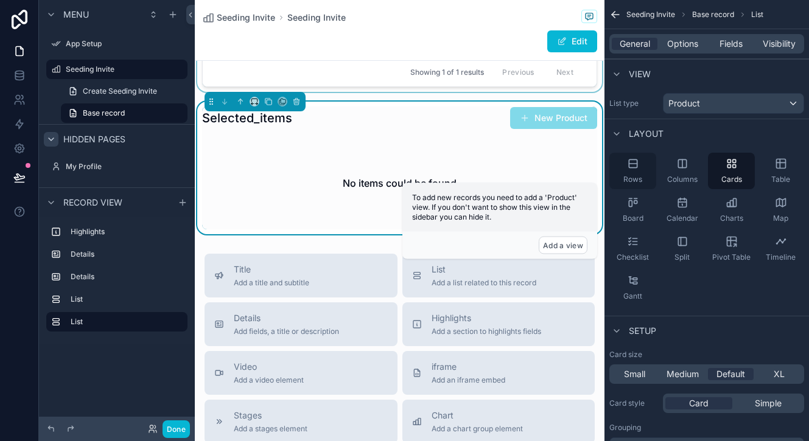
click at [633, 164] on icon "scrollable content" at bounding box center [633, 164] width 8 height 0
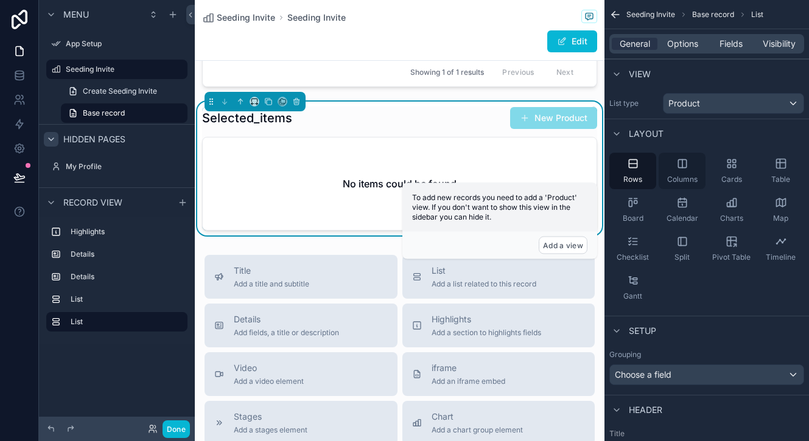
click at [663, 166] on div "Columns" at bounding box center [681, 171] width 47 height 37
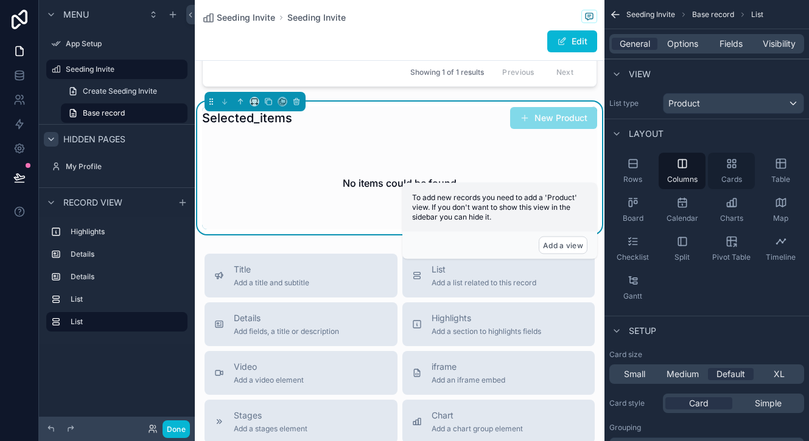
click at [727, 169] on icon "scrollable content" at bounding box center [731, 164] width 12 height 12
click at [708, 110] on div "Product" at bounding box center [733, 103] width 140 height 19
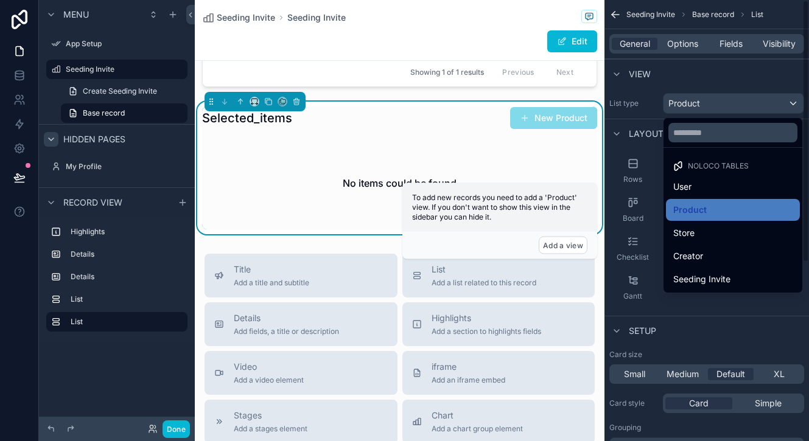
click at [685, 51] on div "scrollable content" at bounding box center [404, 220] width 809 height 441
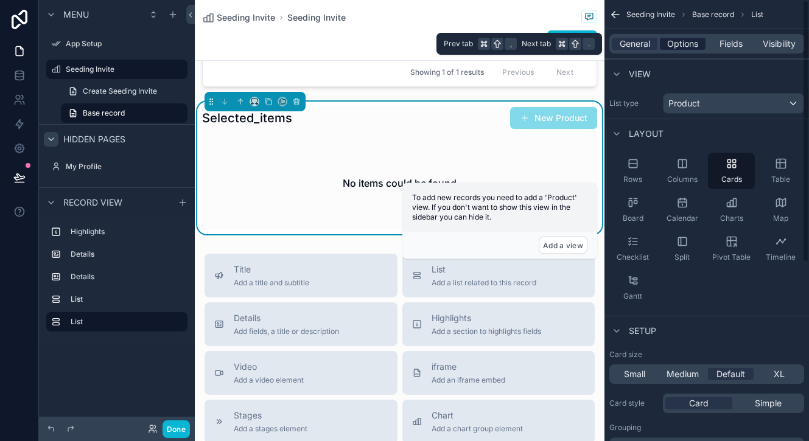
click at [685, 46] on span "Options" at bounding box center [682, 44] width 31 height 12
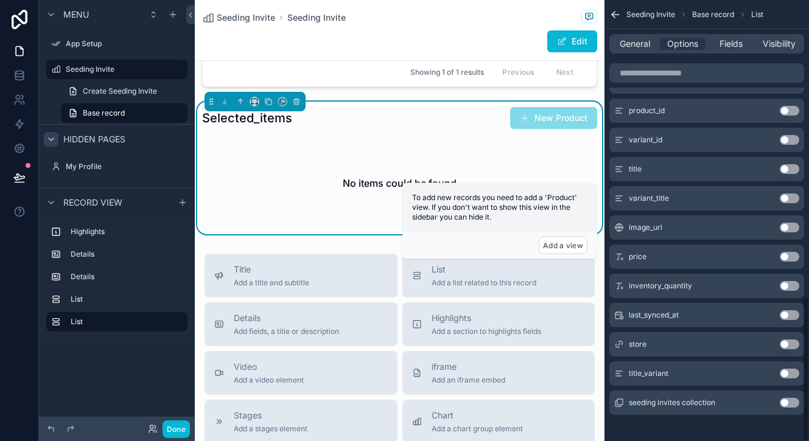
scroll to position [906, 0]
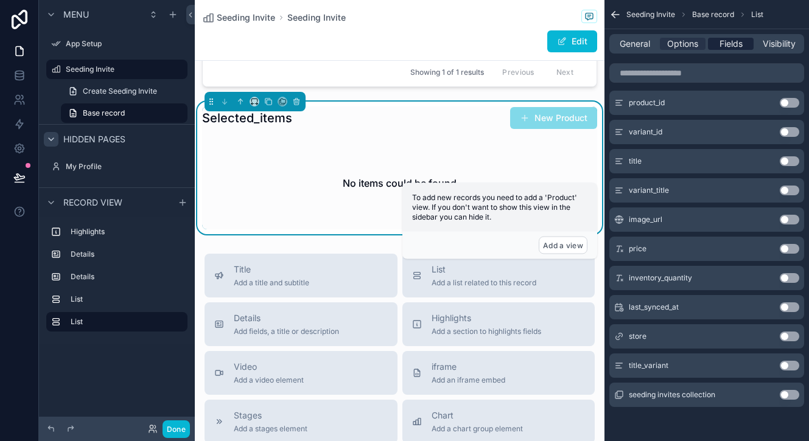
click at [728, 48] on span "Fields" at bounding box center [730, 44] width 23 height 12
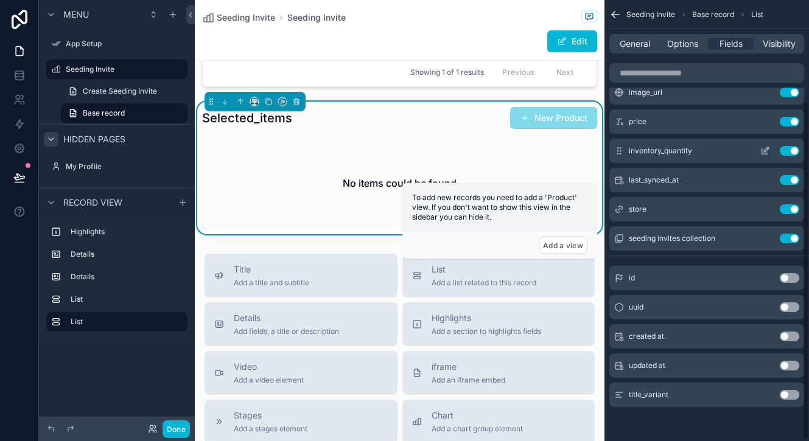
scroll to position [0, 0]
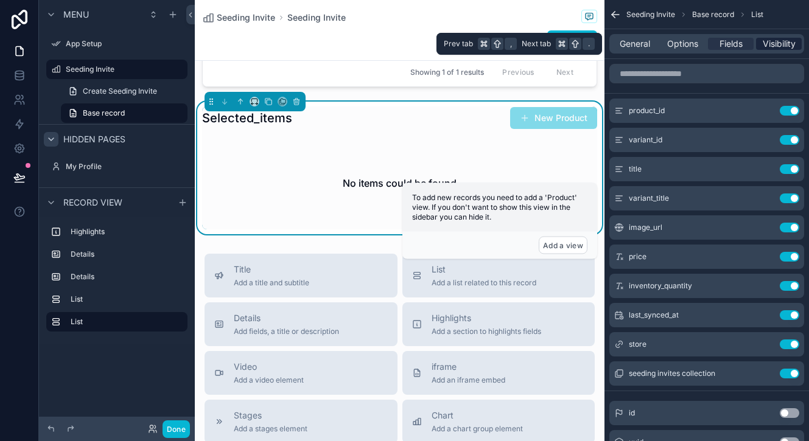
click at [786, 43] on span "Visibility" at bounding box center [778, 44] width 33 height 12
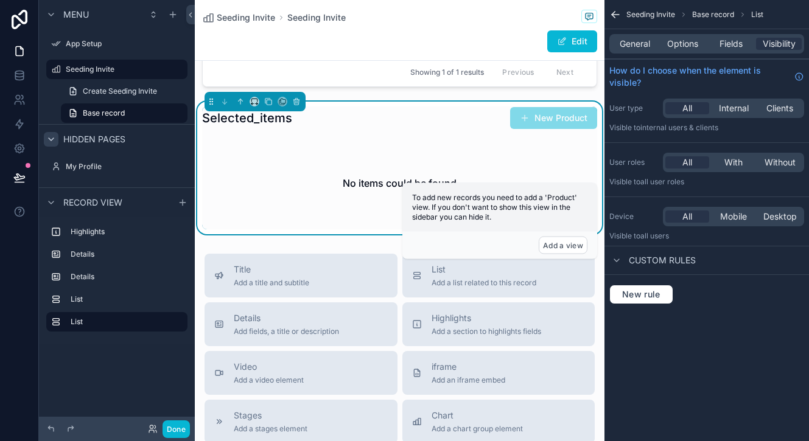
click at [610, 12] on icon "scrollable content" at bounding box center [615, 15] width 12 height 12
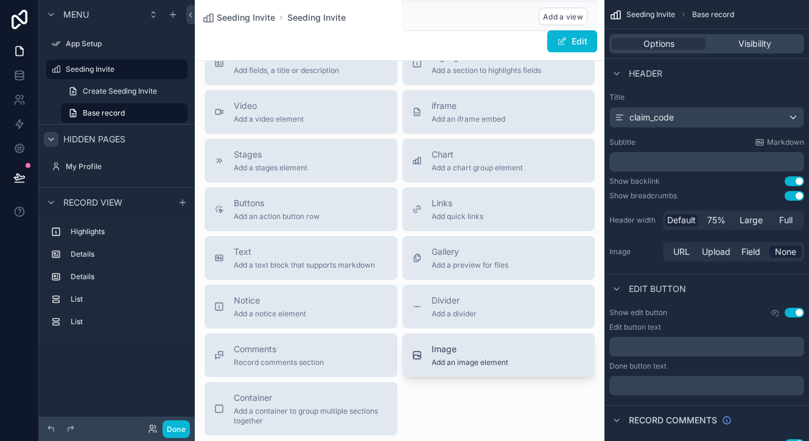
scroll to position [1045, 0]
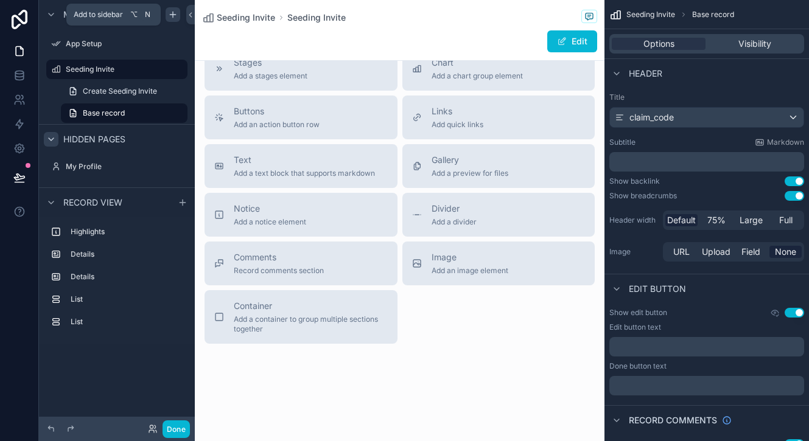
click at [172, 13] on icon "scrollable content" at bounding box center [173, 15] width 10 height 10
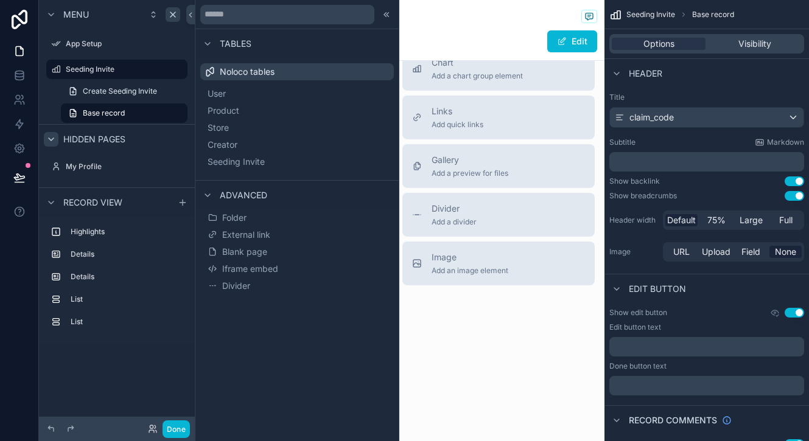
click at [159, 347] on div "Menu App Setup Seeding Invite Create Seeding Invite Base record Hidden pages My…" at bounding box center [117, 177] width 156 height 354
click at [448, 16] on div "Seeding Invite Seeding Invite" at bounding box center [399, 17] width 395 height 15
click at [449, 30] on div "Edit" at bounding box center [399, 41] width 395 height 23
click at [385, 15] on icon at bounding box center [385, 14] width 2 height 4
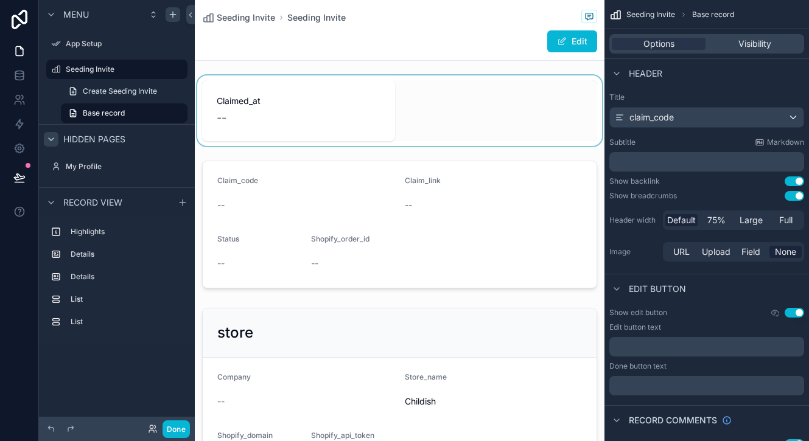
click at [443, 131] on div "scrollable content" at bounding box center [400, 110] width 410 height 71
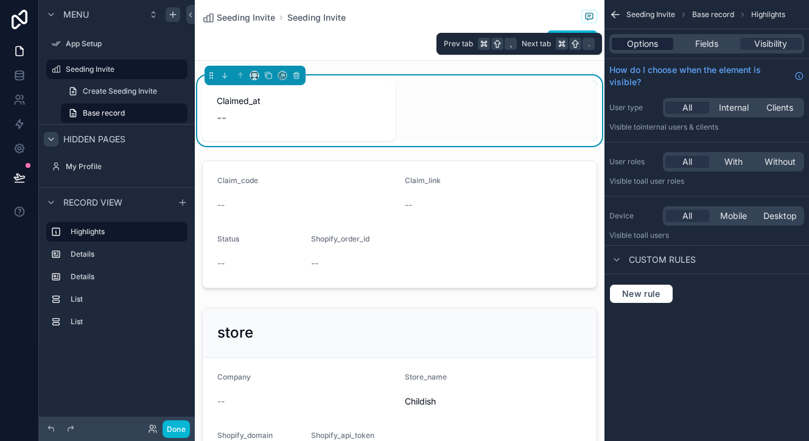
click at [644, 44] on span "Options" at bounding box center [642, 44] width 31 height 12
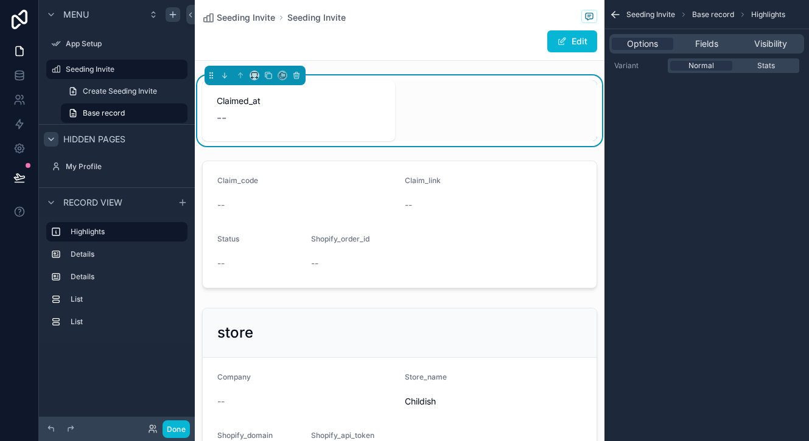
click at [180, 203] on icon "scrollable content" at bounding box center [183, 203] width 10 height 10
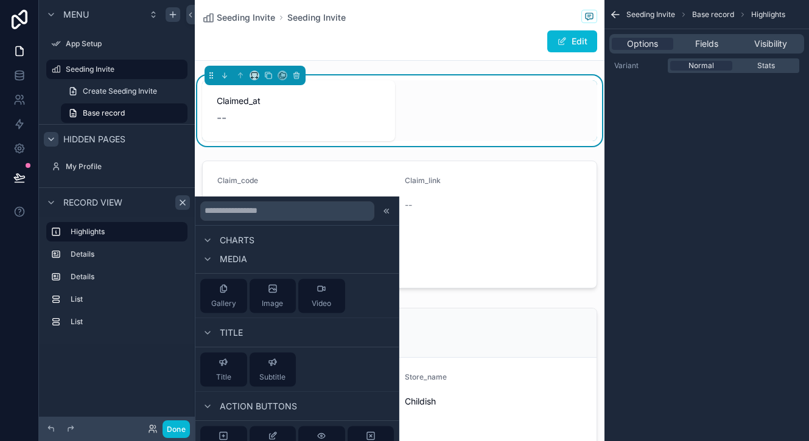
scroll to position [571, 0]
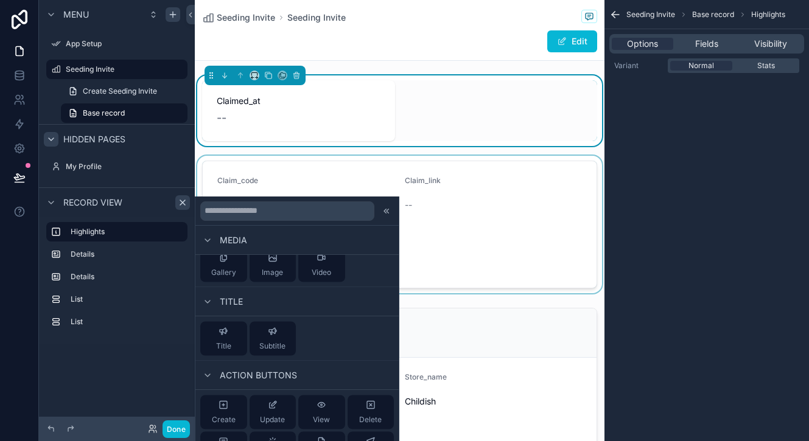
click at [434, 165] on div "scrollable content" at bounding box center [400, 225] width 410 height 138
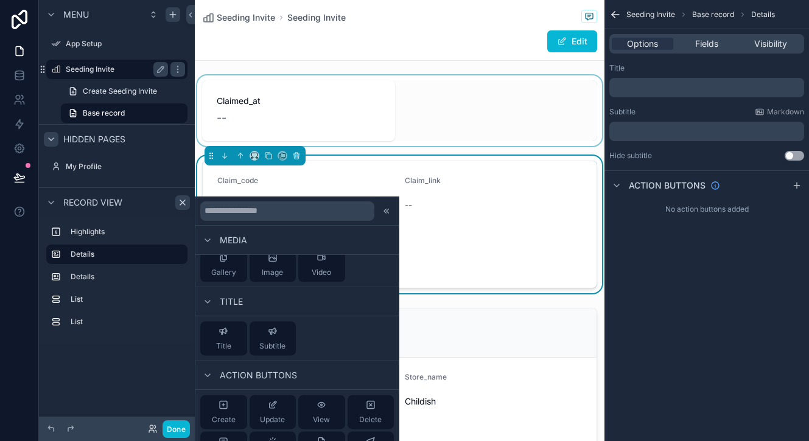
click at [85, 70] on label "Seeding Invite" at bounding box center [114, 70] width 97 height 10
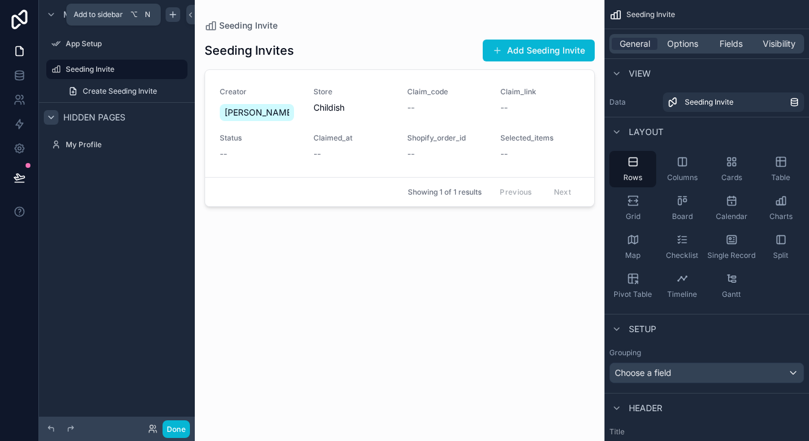
click at [173, 17] on icon "scrollable content" at bounding box center [173, 15] width 10 height 10
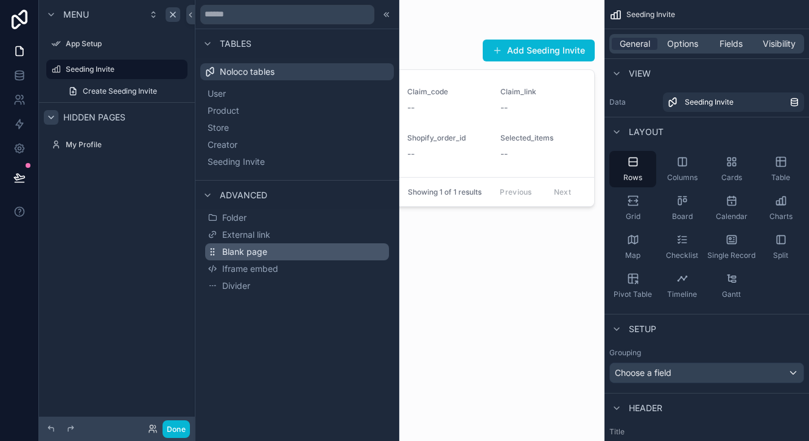
click at [244, 246] on span "Blank page" at bounding box center [244, 252] width 45 height 12
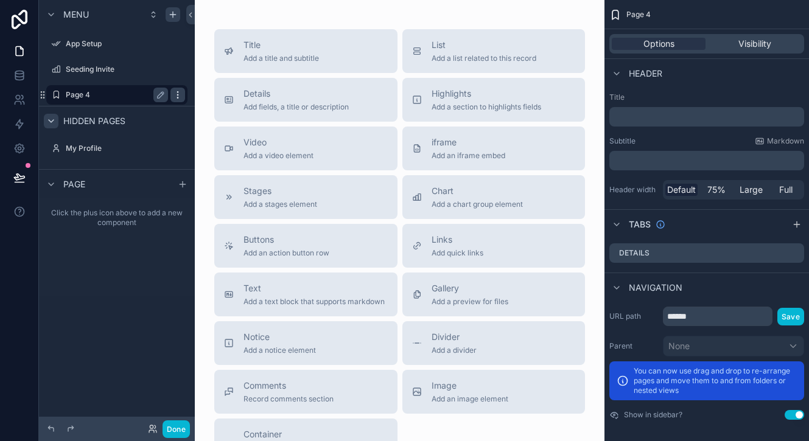
click at [178, 94] on icon "scrollable content" at bounding box center [177, 94] width 1 height 1
click at [223, 103] on span "Remove" at bounding box center [233, 103] width 32 height 12
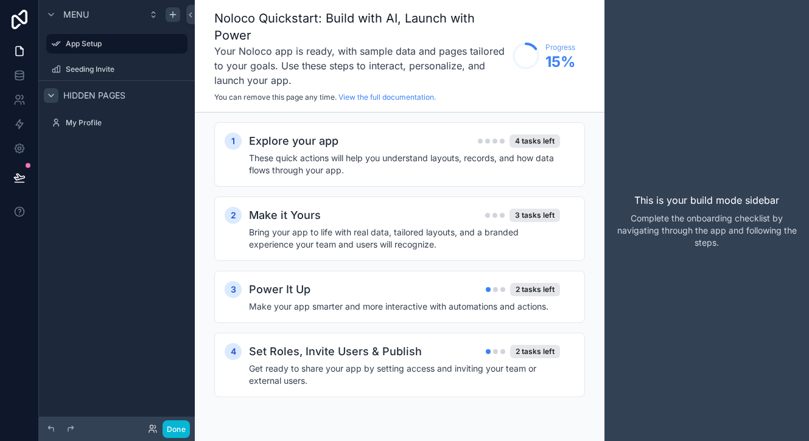
click at [173, 22] on div "Menu" at bounding box center [117, 14] width 156 height 29
click at [171, 15] on icon "scrollable content" at bounding box center [172, 15] width 5 height 0
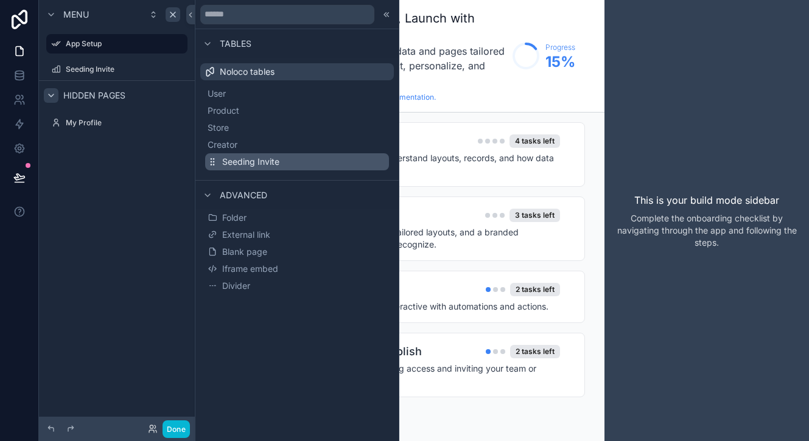
click at [252, 161] on span "Seeding Invite" at bounding box center [250, 162] width 57 height 12
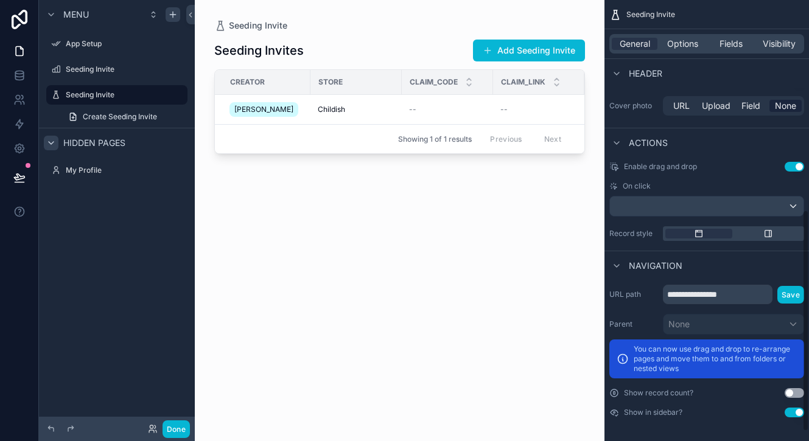
scroll to position [436, 0]
click at [702, 293] on input "**********" at bounding box center [718, 293] width 110 height 19
type input "******"
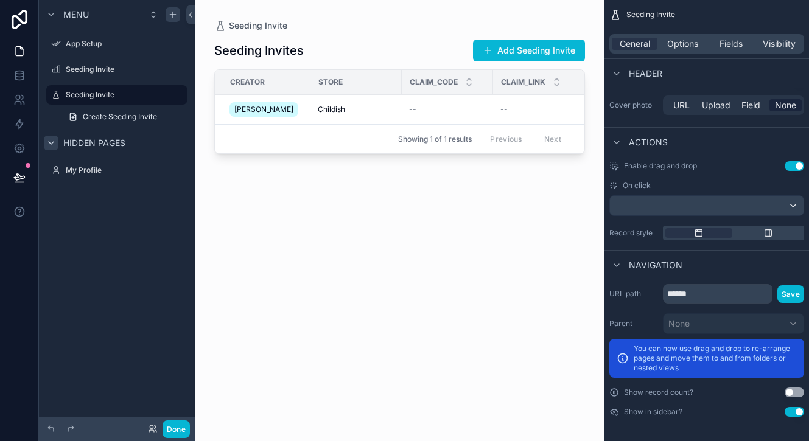
click at [752, 272] on div "Navigation" at bounding box center [706, 264] width 204 height 29
click at [791, 293] on button "Save" at bounding box center [790, 294] width 27 height 18
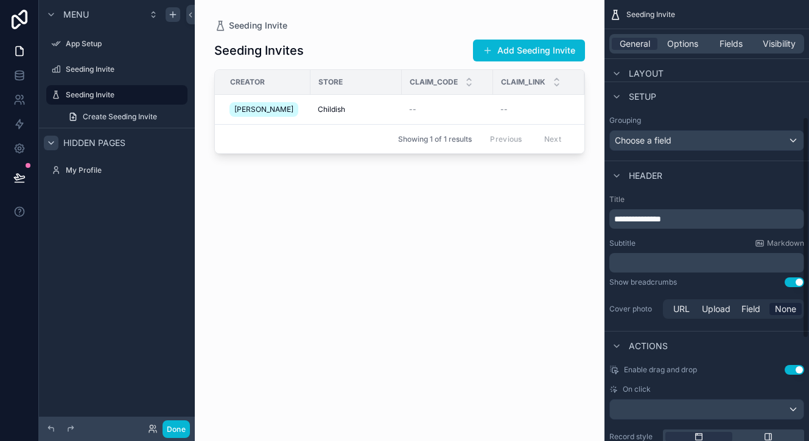
scroll to position [436, 0]
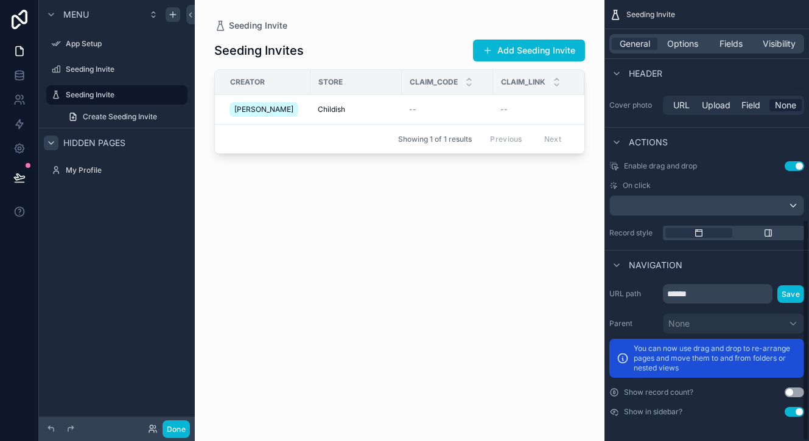
click at [792, 413] on button "Use setting" at bounding box center [793, 412] width 19 height 10
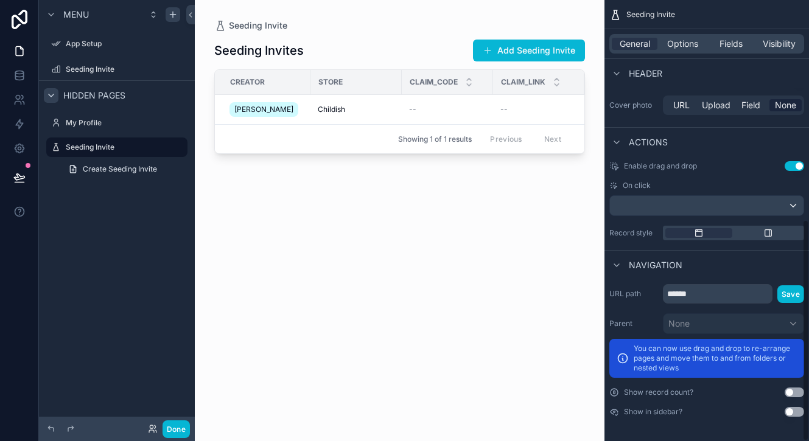
click at [792, 413] on button "Use setting" at bounding box center [793, 412] width 19 height 10
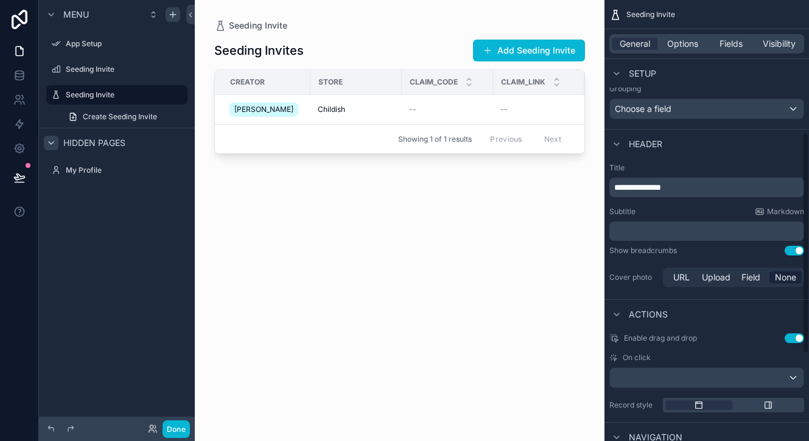
scroll to position [260, 0]
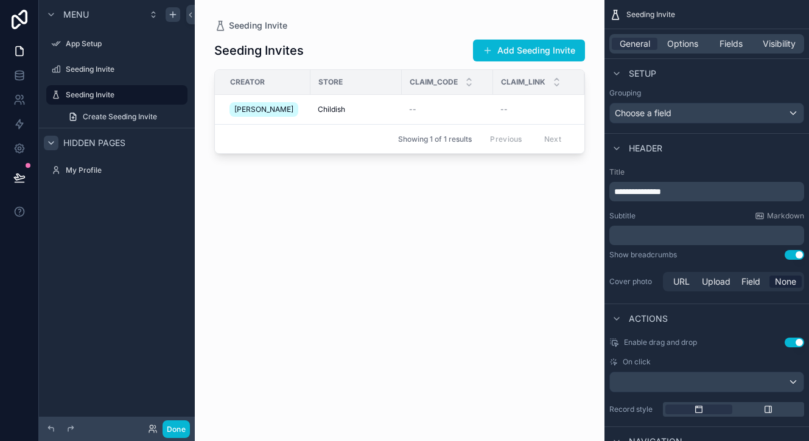
click at [792, 254] on button "Use setting" at bounding box center [793, 255] width 19 height 10
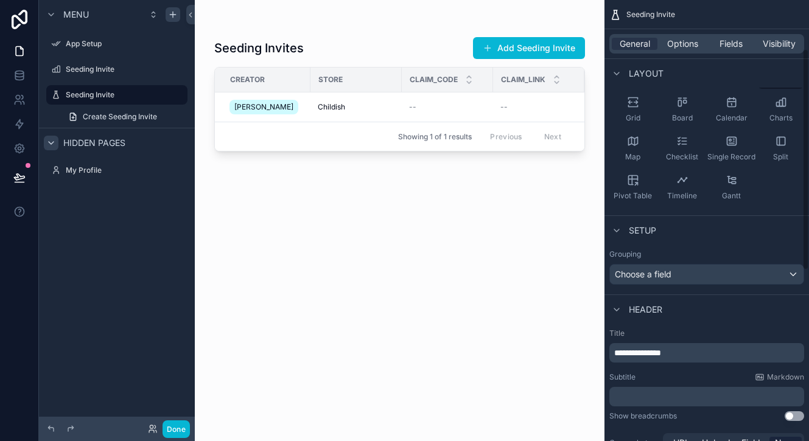
scroll to position [97, 0]
click at [715, 269] on div "Choose a field" at bounding box center [707, 276] width 194 height 19
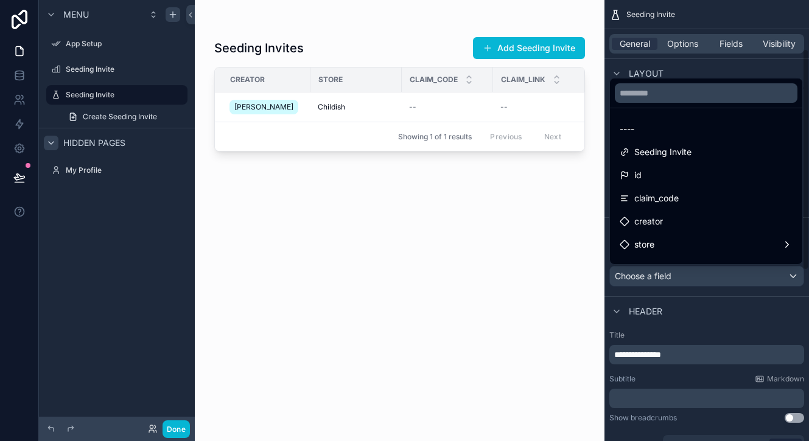
click at [745, 301] on div "scrollable content" at bounding box center [404, 220] width 809 height 441
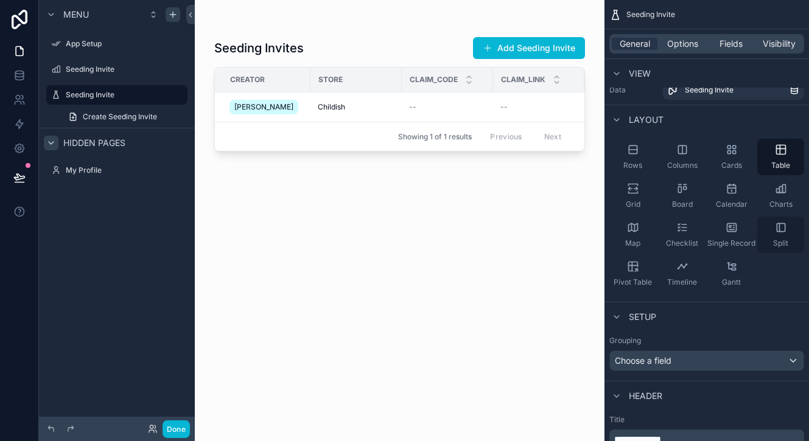
scroll to position [0, 0]
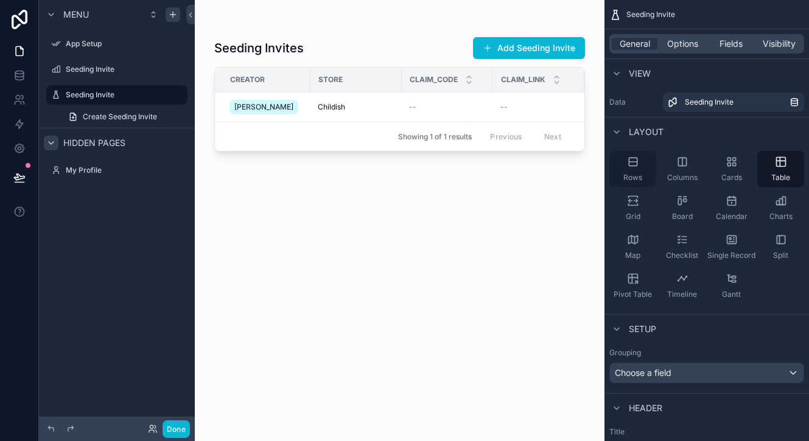
click at [643, 170] on div "Rows" at bounding box center [632, 169] width 47 height 37
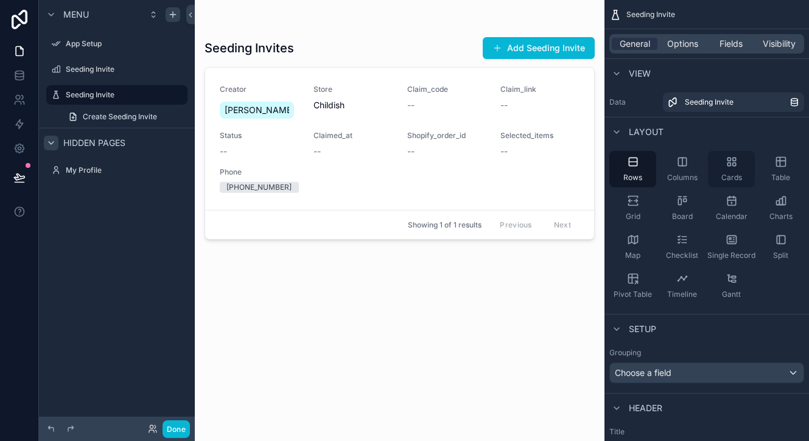
click at [716, 170] on div "Cards" at bounding box center [731, 169] width 47 height 37
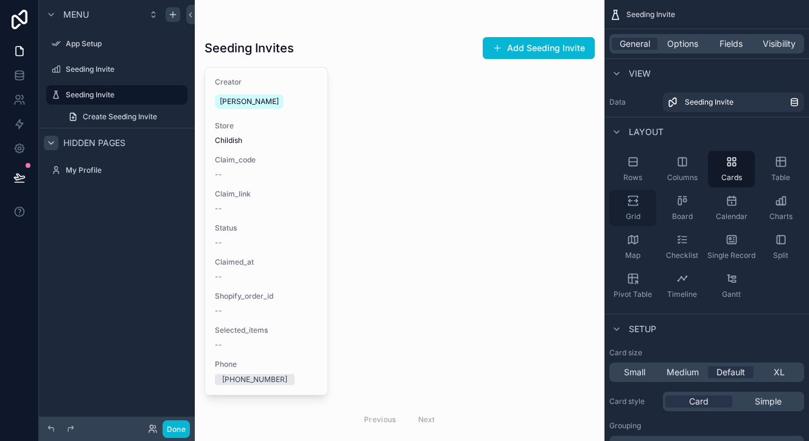
click at [636, 205] on icon "scrollable content" at bounding box center [632, 205] width 9 height 2
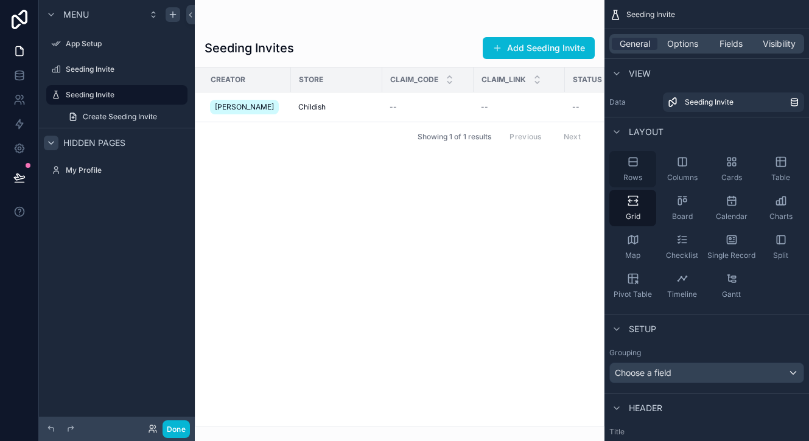
click at [632, 166] on icon "scrollable content" at bounding box center [633, 162] width 8 height 8
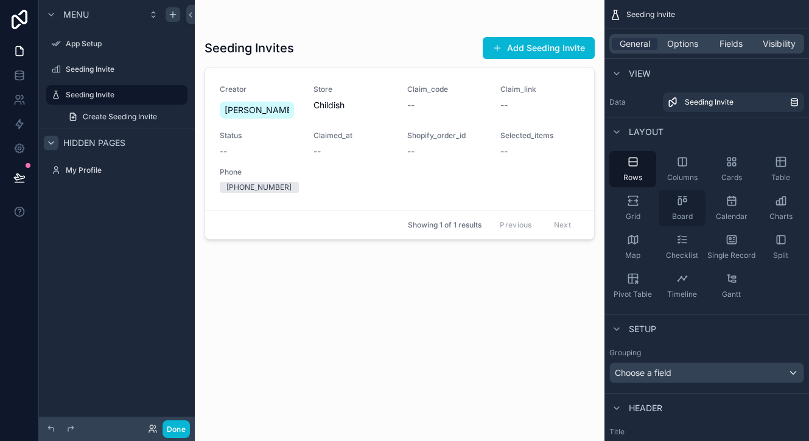
click at [677, 204] on icon "scrollable content" at bounding box center [682, 201] width 12 height 12
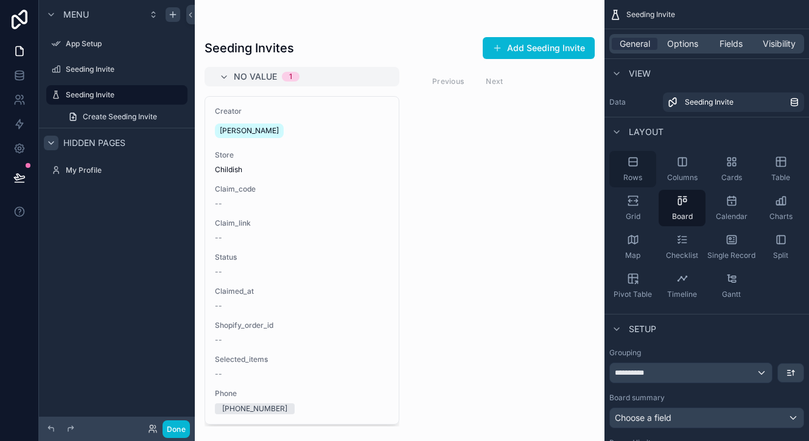
click at [651, 171] on div "Rows" at bounding box center [632, 169] width 47 height 37
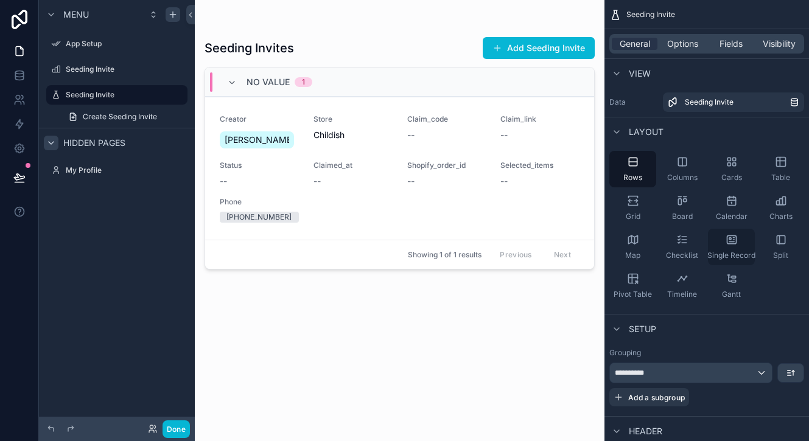
click at [743, 241] on div "Single Record" at bounding box center [731, 247] width 47 height 37
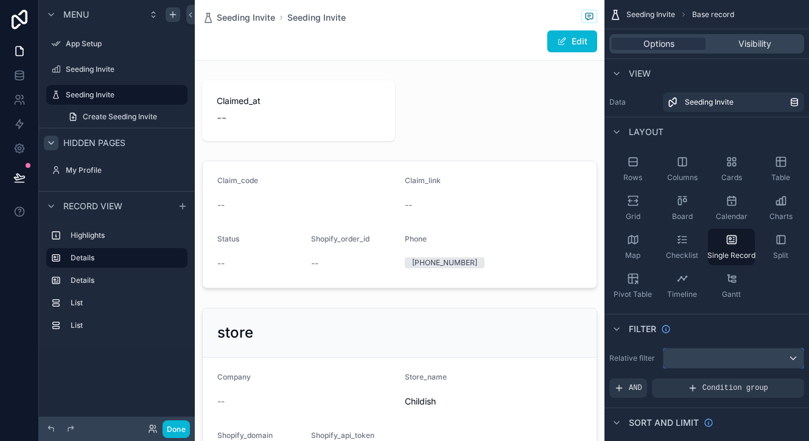
click at [725, 359] on div "scrollable content" at bounding box center [733, 358] width 140 height 19
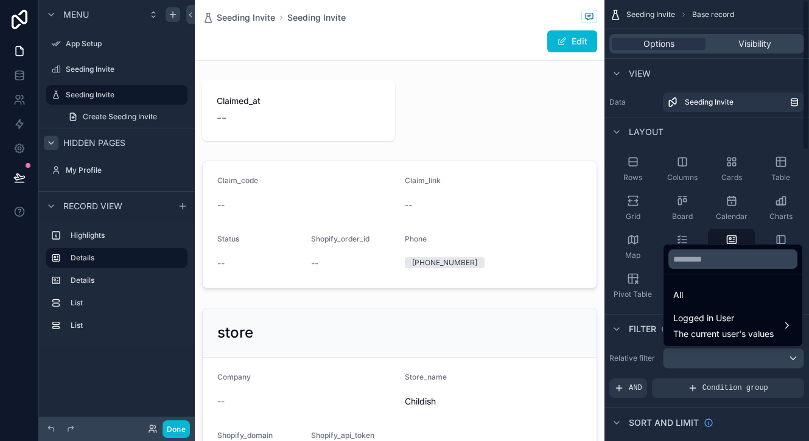
click at [644, 332] on div "scrollable content" at bounding box center [404, 220] width 809 height 441
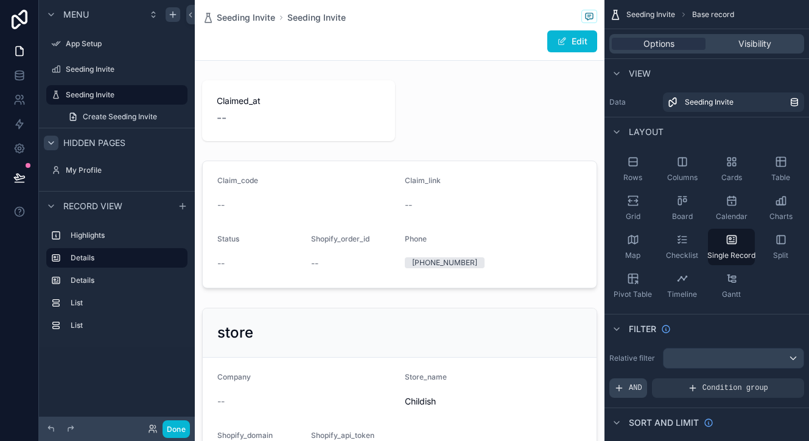
click at [628, 389] on div "AND" at bounding box center [628, 388] width 38 height 19
click at [789, 360] on div "scrollable content" at bounding box center [733, 358] width 140 height 19
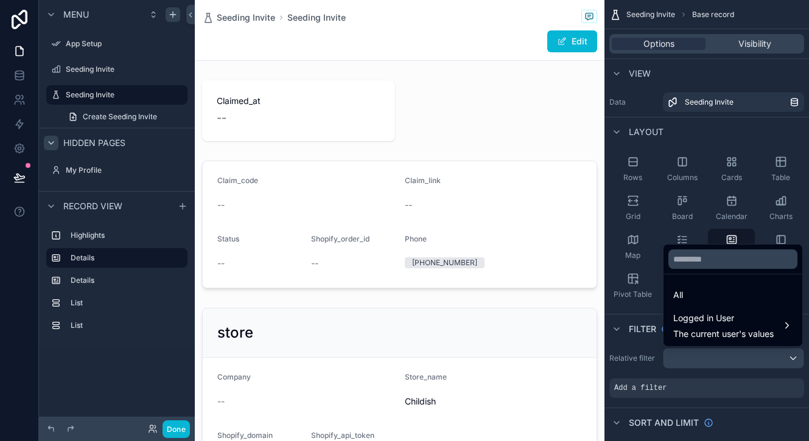
click at [789, 360] on div "scrollable content" at bounding box center [404, 220] width 809 height 441
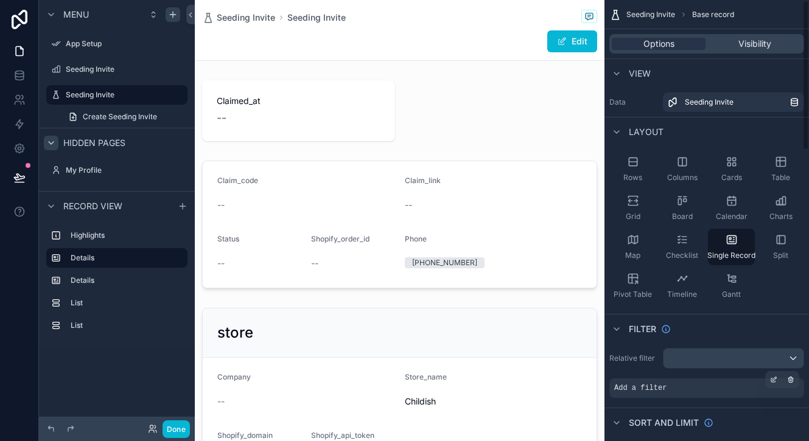
click at [673, 389] on div "Add a filter" at bounding box center [706, 388] width 195 height 19
click at [767, 380] on div "scrollable content" at bounding box center [773, 379] width 17 height 17
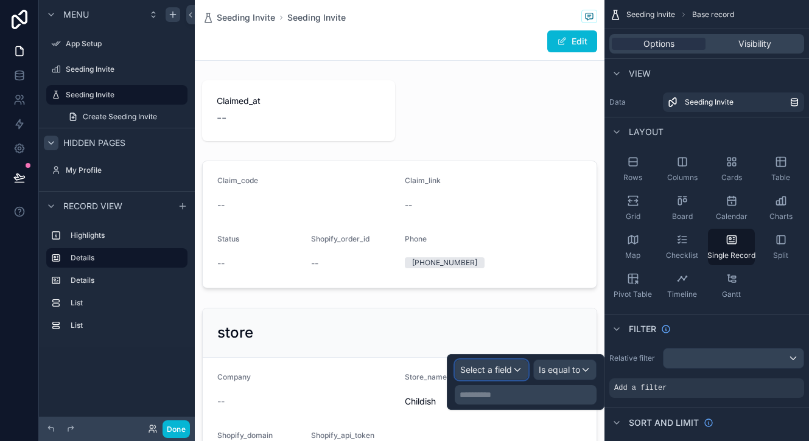
click at [493, 366] on span "Select a field" at bounding box center [486, 370] width 52 height 10
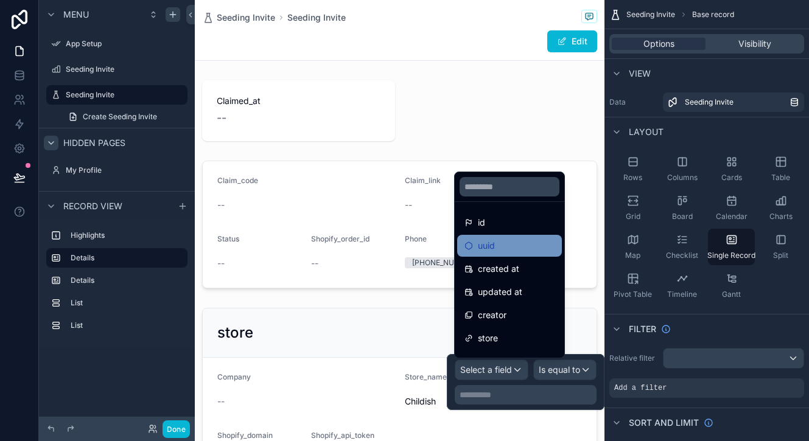
click at [492, 249] on span "uuid" at bounding box center [486, 246] width 17 height 15
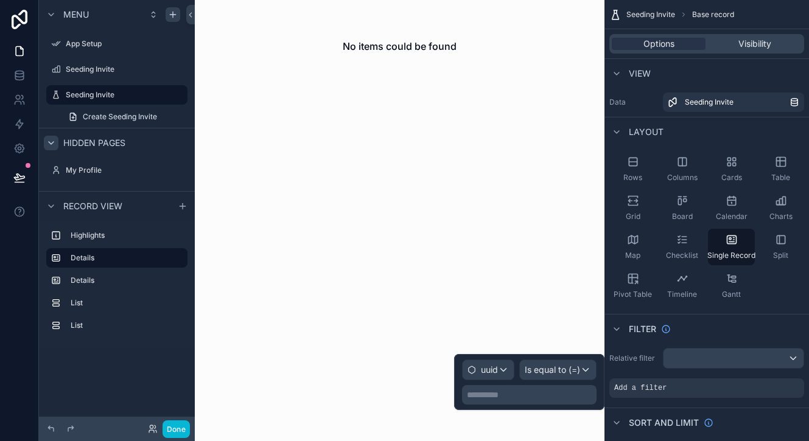
click at [520, 394] on p "**********" at bounding box center [530, 395] width 127 height 12
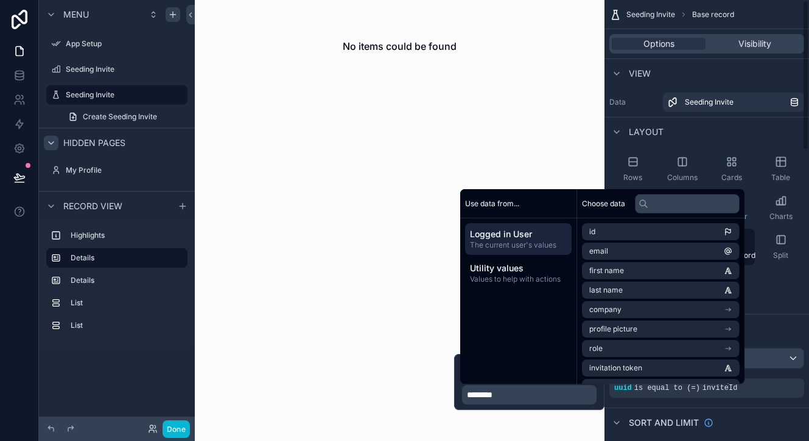
click at [778, 297] on div "Rows Columns Cards Table Grid Board Calendar Charts Map Checklist Single Record…" at bounding box center [706, 227] width 204 height 163
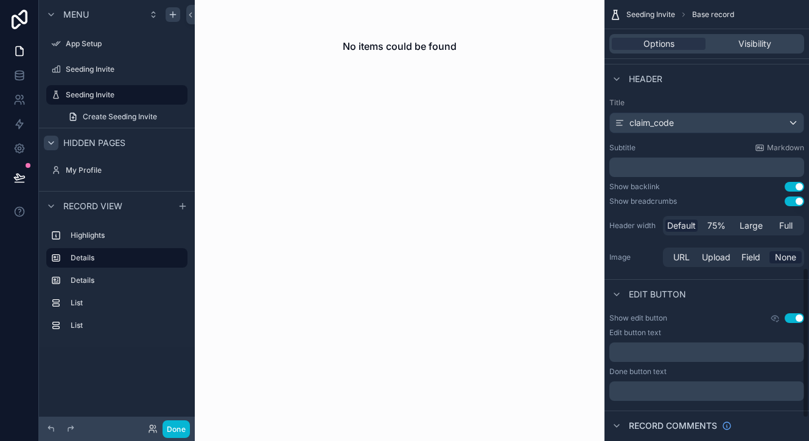
scroll to position [851, 0]
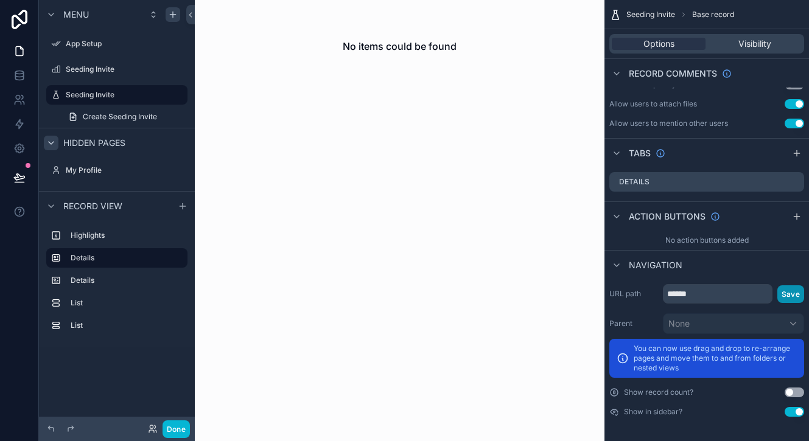
click at [793, 293] on button "Save" at bounding box center [790, 294] width 27 height 18
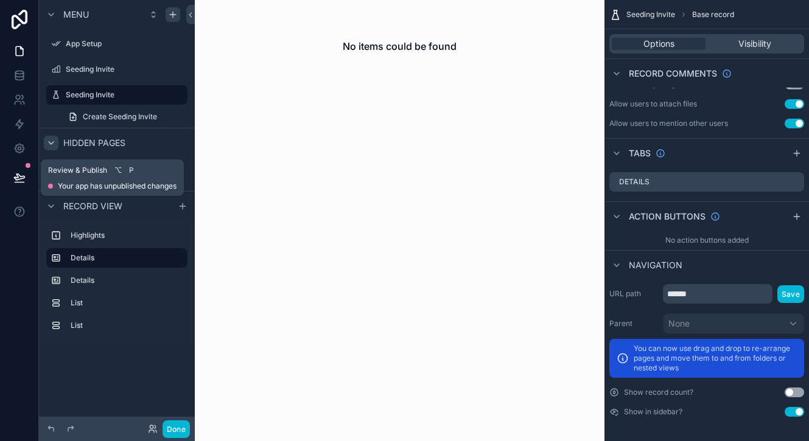
click at [19, 178] on icon at bounding box center [19, 178] width 12 height 12
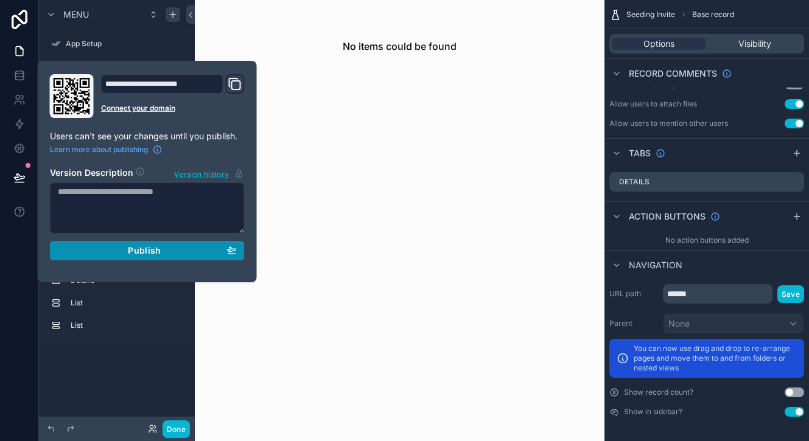
click at [150, 257] on button "Publish" at bounding box center [147, 250] width 195 height 19
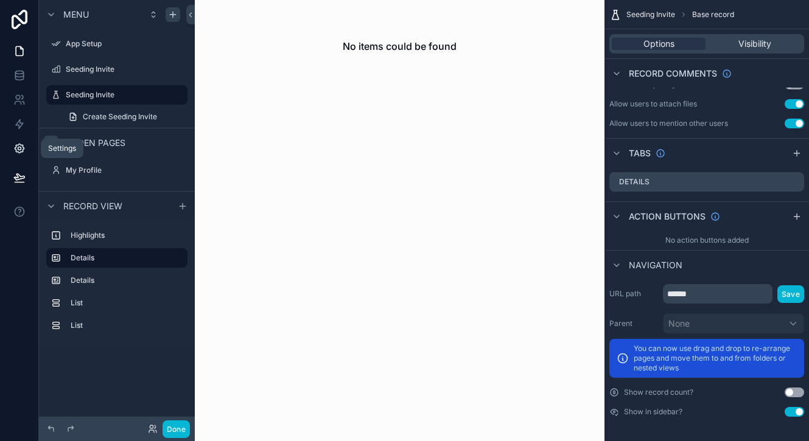
click at [24, 148] on icon at bounding box center [19, 148] width 12 height 12
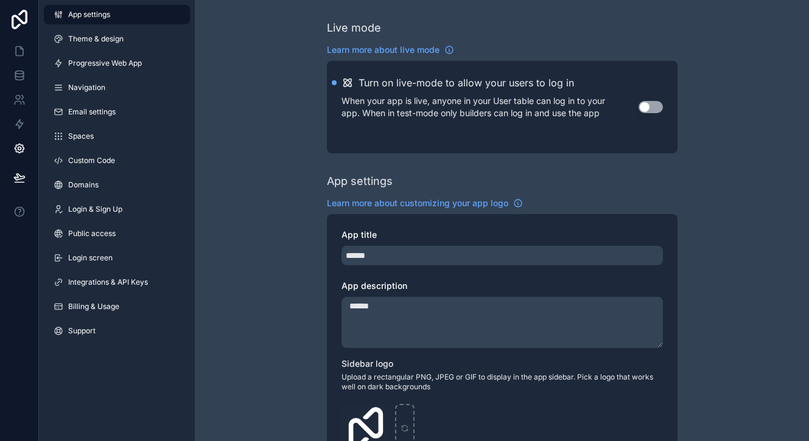
click at [647, 99] on div "When your app is live, anyone in your User table can log in to your app. When i…" at bounding box center [501, 107] width 321 height 24
click at [649, 110] on button "Use setting" at bounding box center [650, 107] width 24 height 12
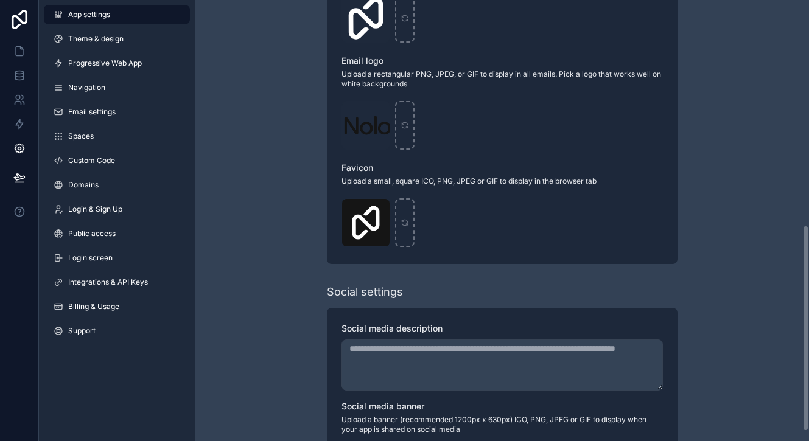
scroll to position [501, 0]
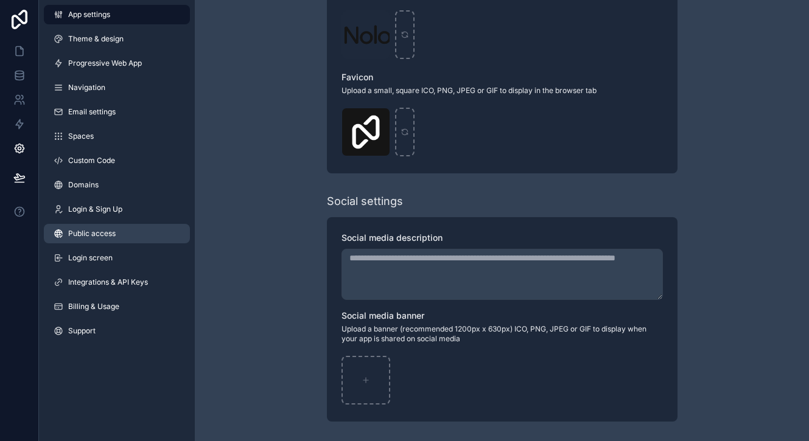
click at [102, 233] on span "Public access" at bounding box center [91, 234] width 47 height 10
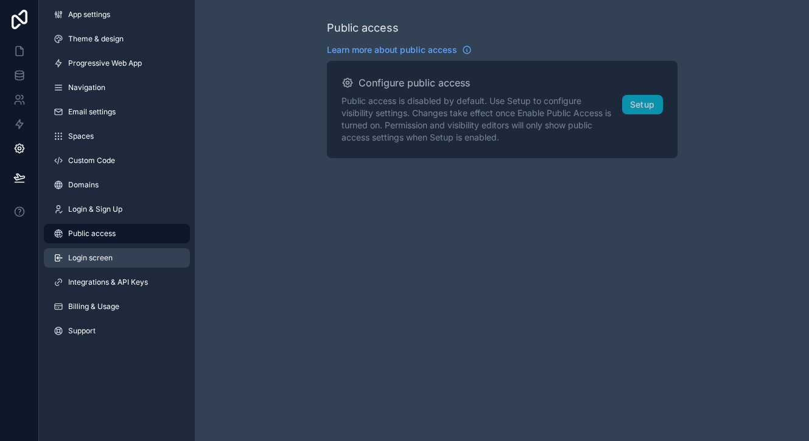
click at [128, 267] on link "Login screen" at bounding box center [117, 257] width 146 height 19
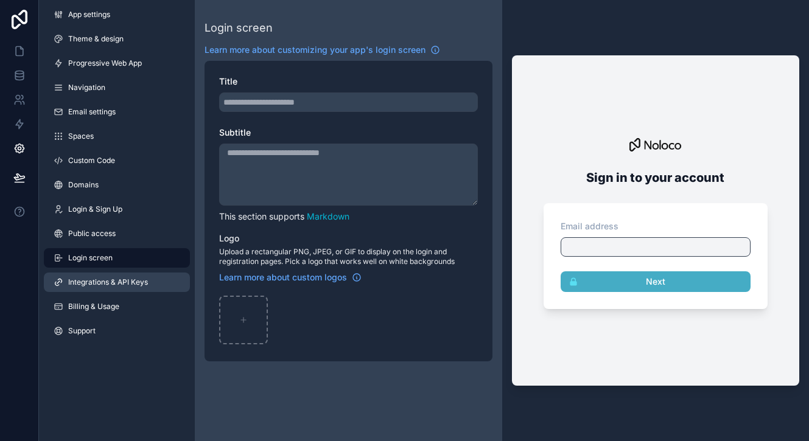
click at [139, 279] on span "Integrations & API Keys" at bounding box center [108, 282] width 80 height 10
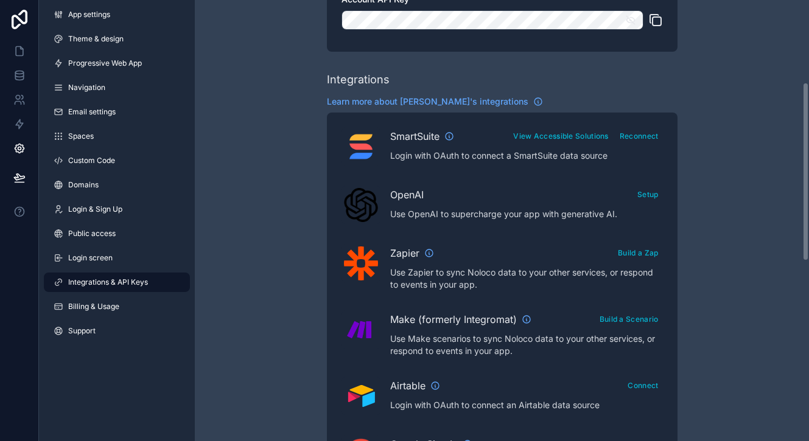
scroll to position [203, 0]
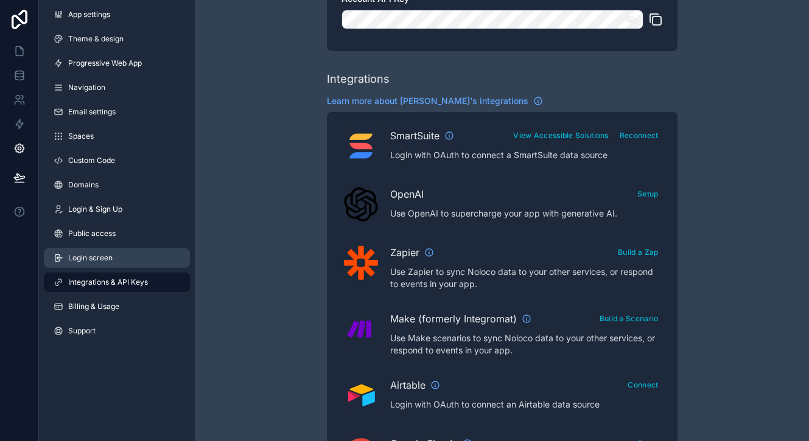
click at [124, 260] on link "Login screen" at bounding box center [117, 257] width 146 height 19
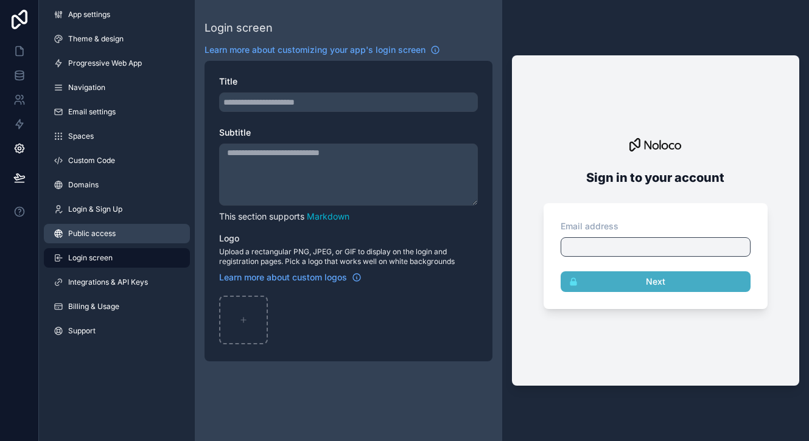
click at [104, 234] on span "Public access" at bounding box center [91, 234] width 47 height 10
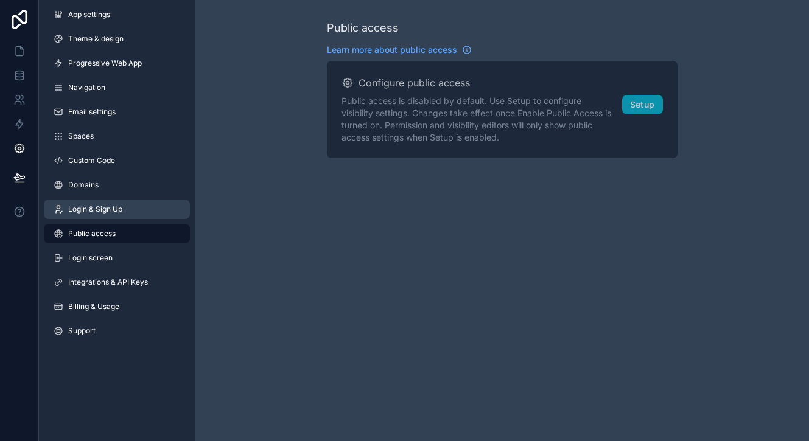
click at [139, 204] on link "Login & Sign Up" at bounding box center [117, 209] width 146 height 19
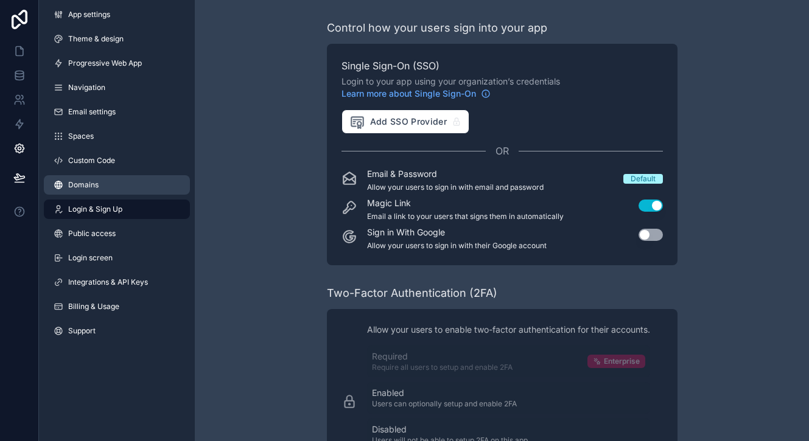
click at [127, 184] on link "Domains" at bounding box center [117, 184] width 146 height 19
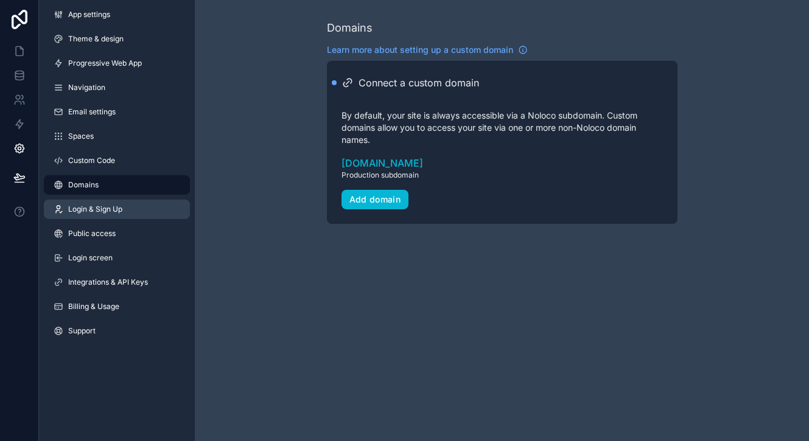
click at [138, 211] on link "Login & Sign Up" at bounding box center [117, 209] width 146 height 19
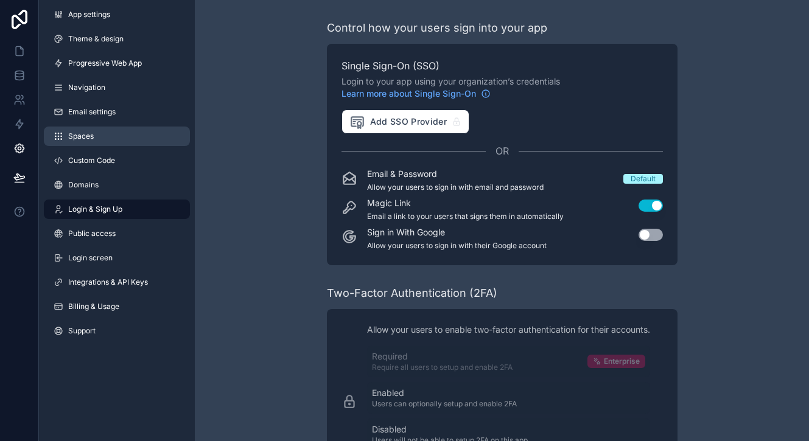
click at [115, 141] on link "Spaces" at bounding box center [117, 136] width 146 height 19
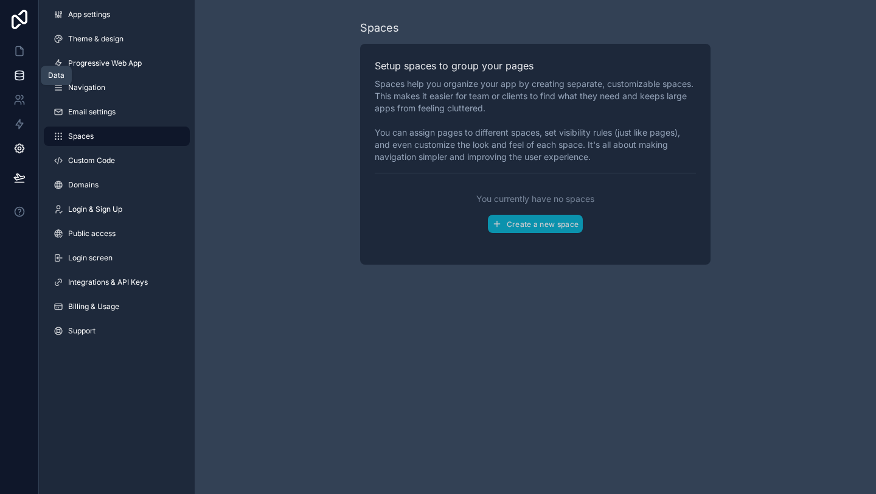
click at [22, 75] on icon at bounding box center [19, 75] width 12 height 12
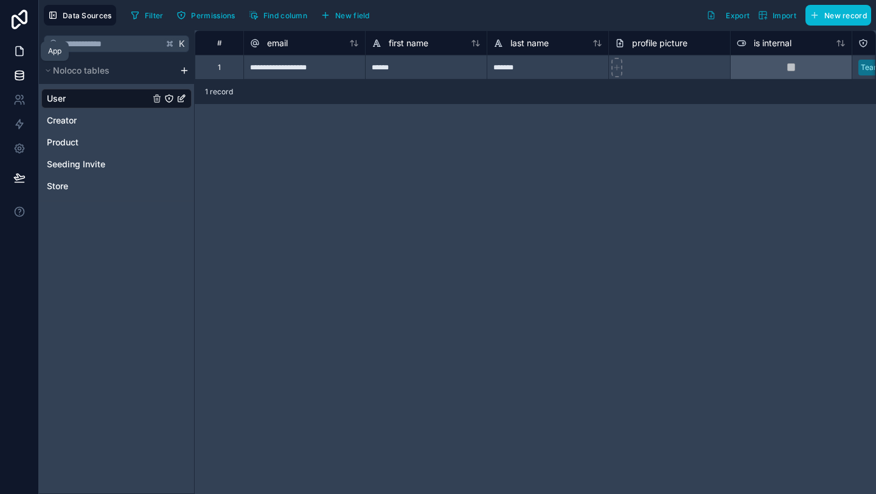
click at [19, 51] on icon at bounding box center [19, 51] width 12 height 12
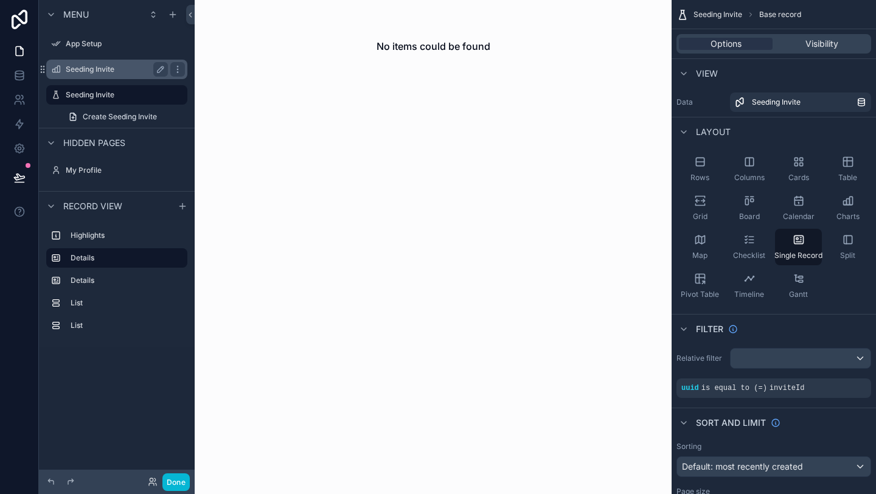
click at [71, 75] on div "Seeding Invite" at bounding box center [117, 69] width 102 height 15
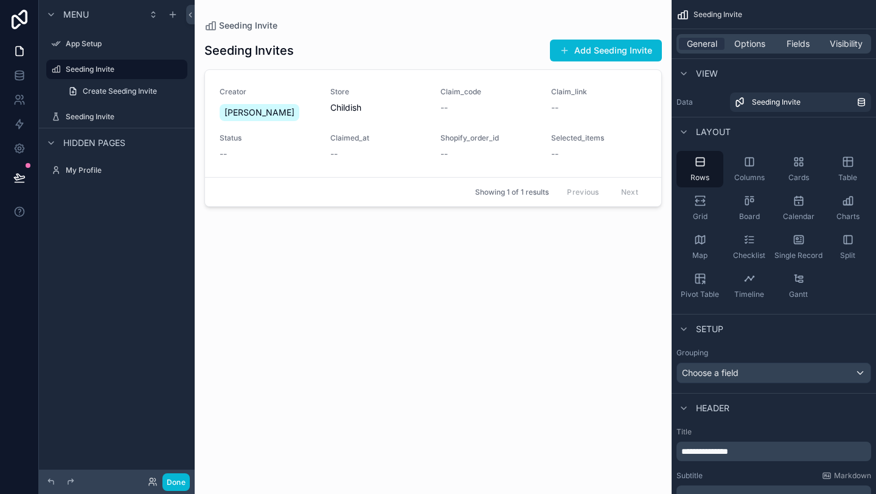
click at [418, 103] on div "scrollable content" at bounding box center [433, 240] width 477 height 480
click at [409, 93] on span "Store" at bounding box center [378, 92] width 96 height 10
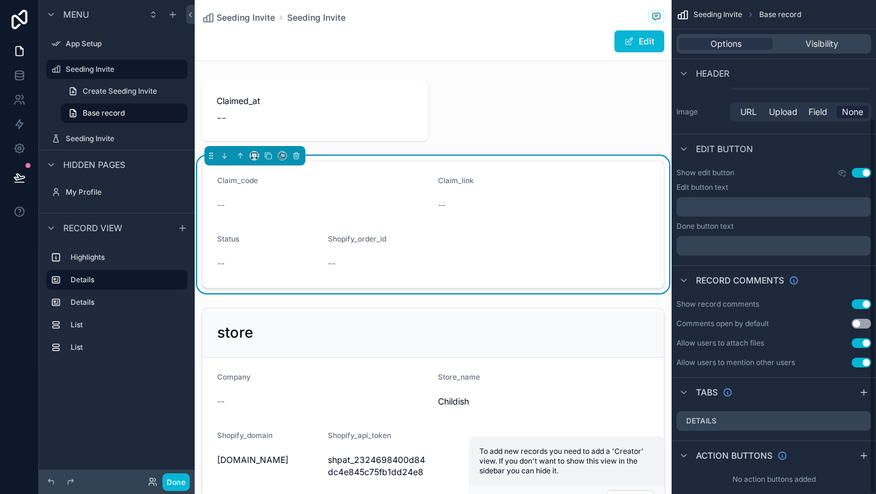
scroll to position [155, 0]
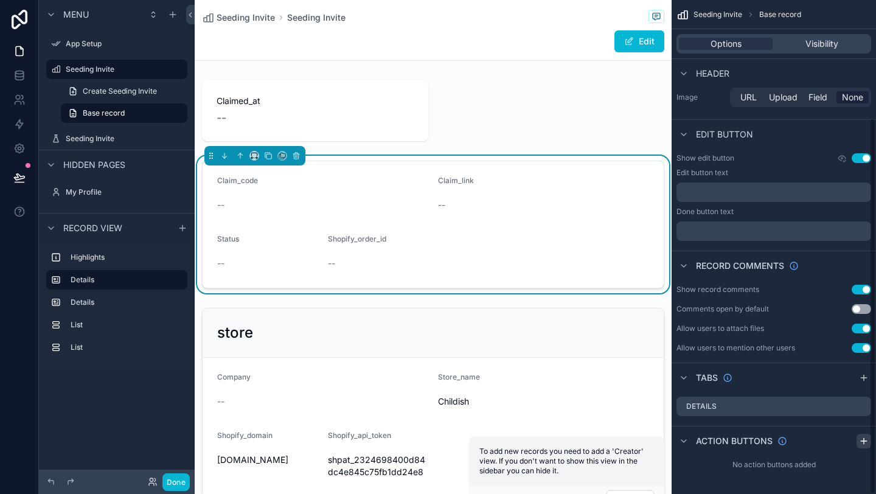
click at [808, 436] on icon "scrollable content" at bounding box center [864, 441] width 10 height 10
click at [808, 441] on icon "scrollable content" at bounding box center [837, 470] width 10 height 10
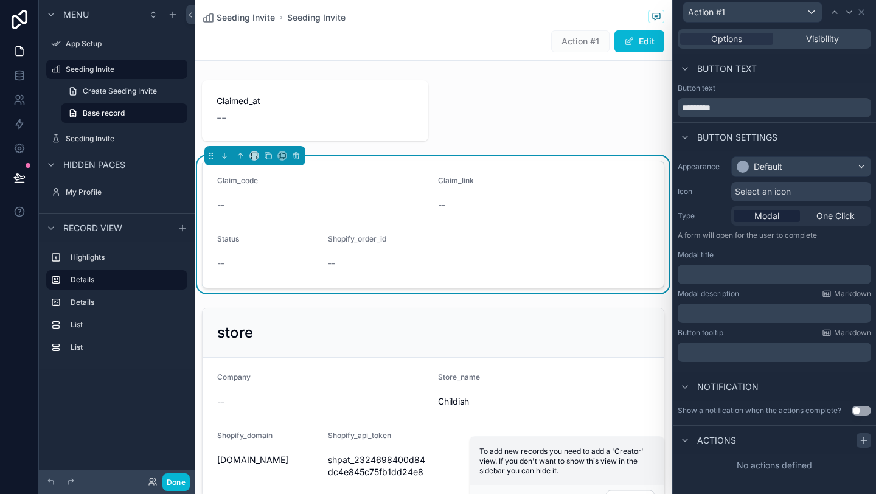
click at [808, 437] on div at bounding box center [864, 440] width 15 height 15
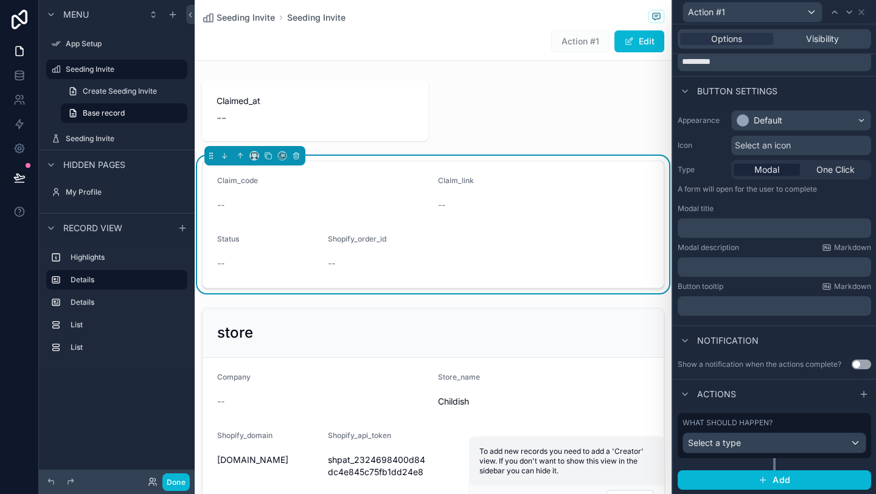
click at [750, 441] on div "What should happen? Select a type" at bounding box center [775, 435] width 194 height 45
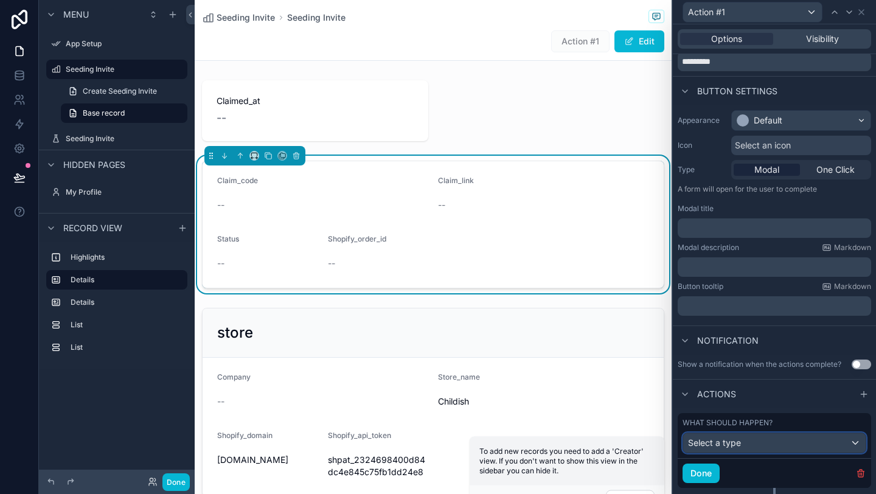
click at [734, 441] on span "Select a type" at bounding box center [714, 443] width 53 height 10
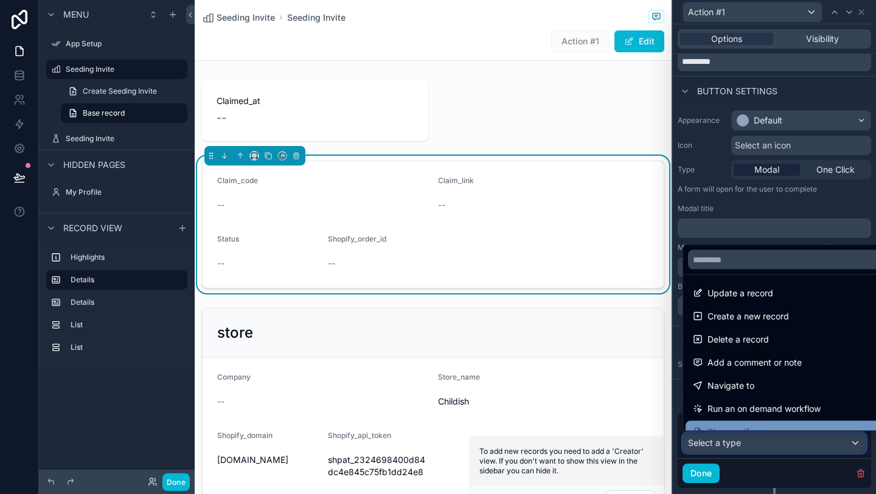
scroll to position [0, 0]
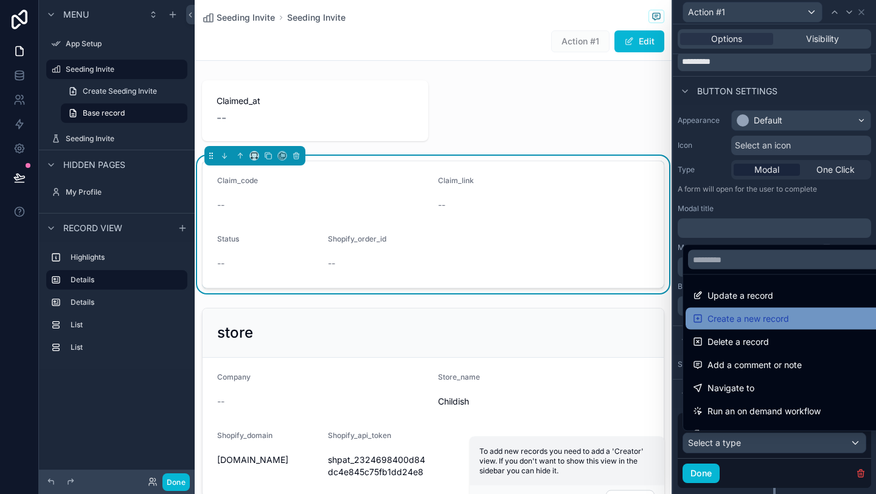
click at [748, 322] on span "Create a new record" at bounding box center [749, 319] width 82 height 15
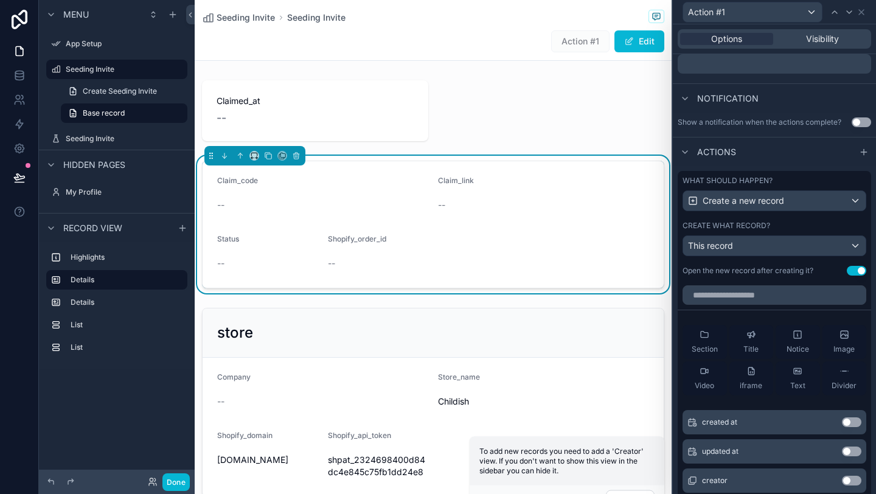
scroll to position [290, 0]
click at [784, 246] on div "This record" at bounding box center [774, 243] width 183 height 19
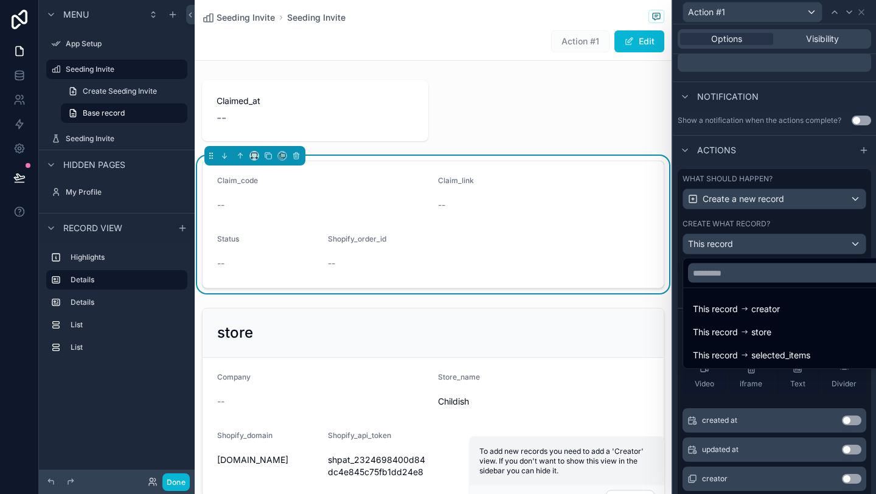
click at [783, 157] on div at bounding box center [774, 247] width 203 height 494
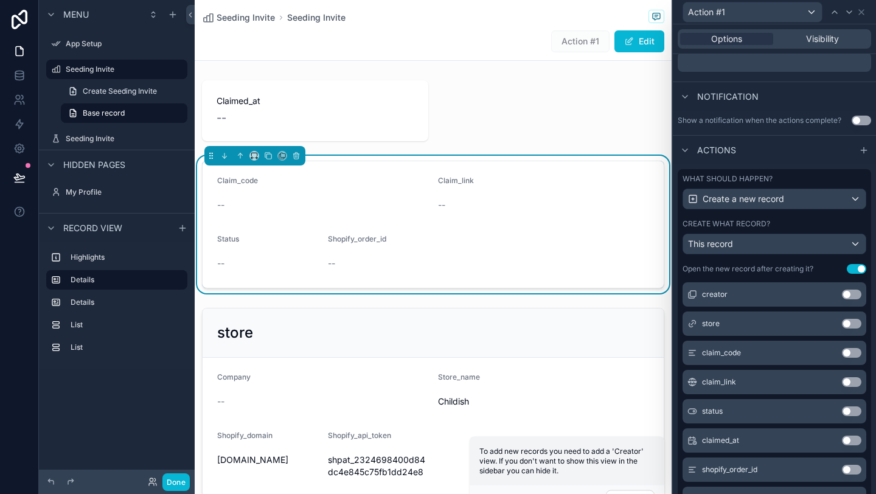
scroll to position [388, 0]
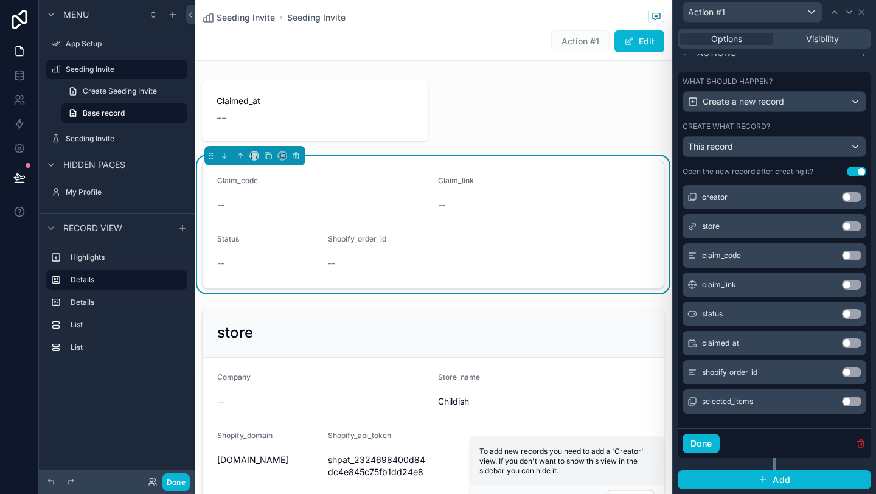
click at [808, 441] on icon "button" at bounding box center [861, 444] width 10 height 10
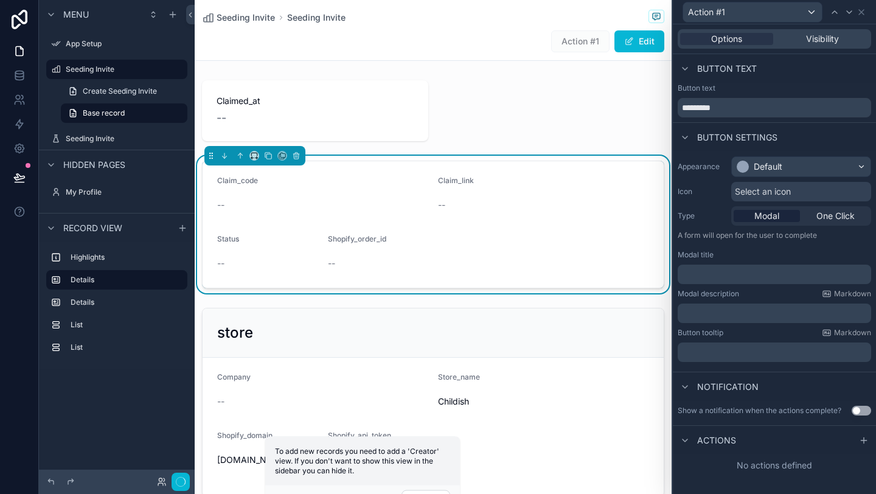
scroll to position [0, 0]
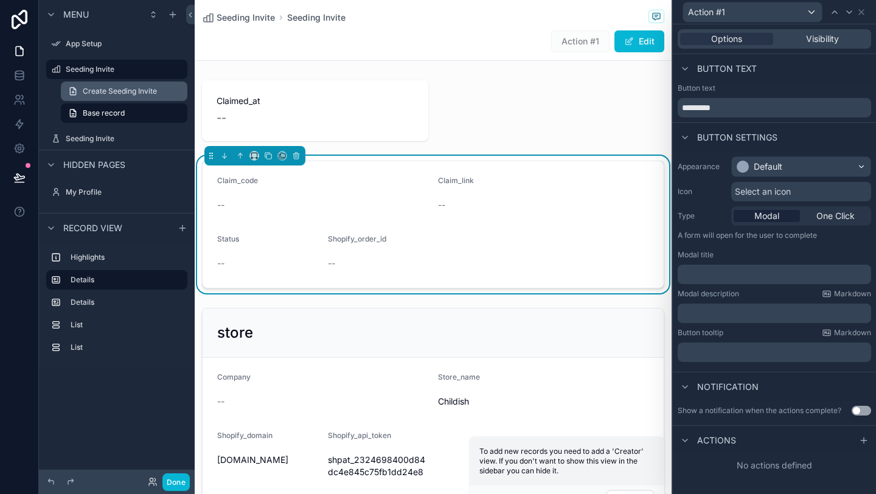
click at [109, 90] on span "Create Seeding Invite" at bounding box center [120, 91] width 74 height 10
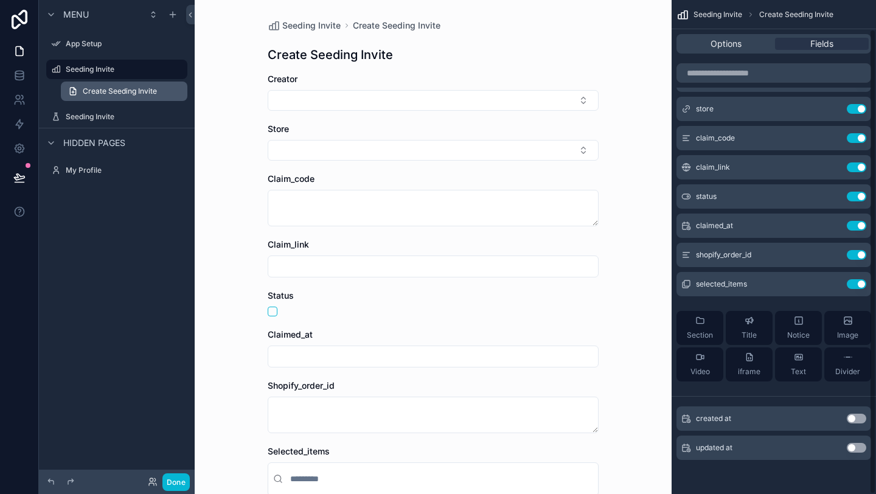
scroll to position [30, 0]
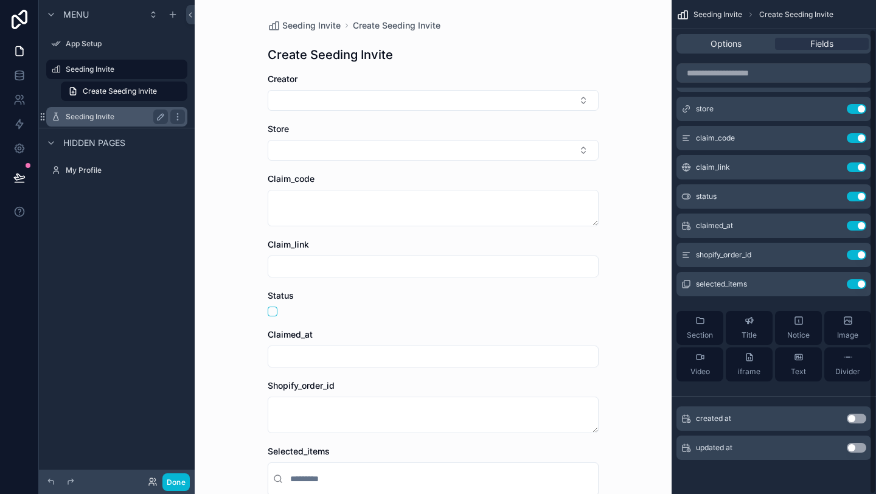
click at [105, 117] on label "Seeding Invite" at bounding box center [114, 117] width 97 height 10
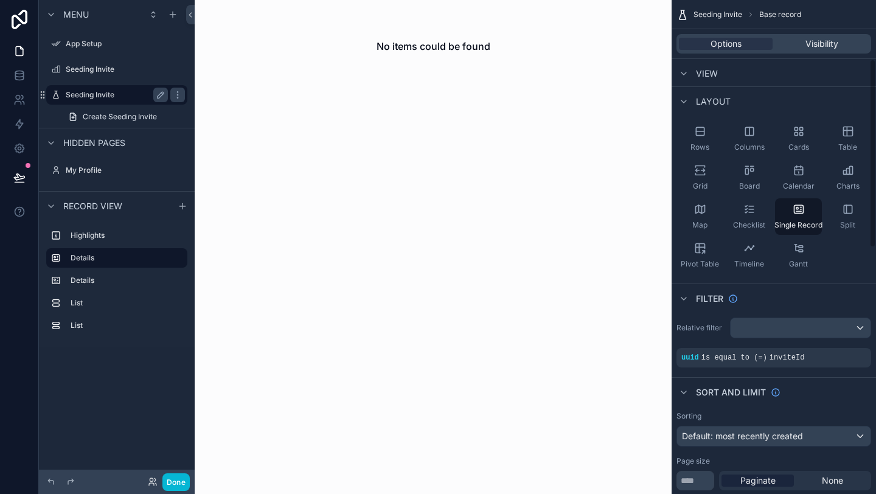
scroll to position [155, 0]
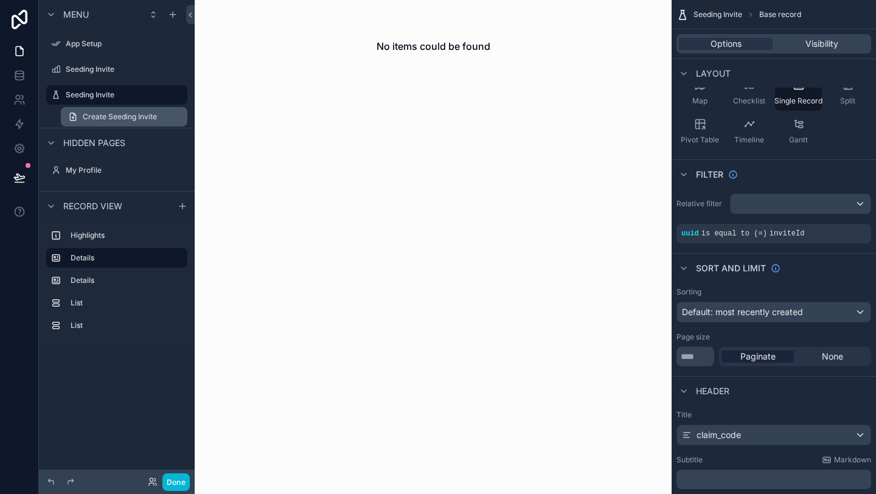
click at [114, 118] on span "Create Seeding Invite" at bounding box center [120, 117] width 74 height 10
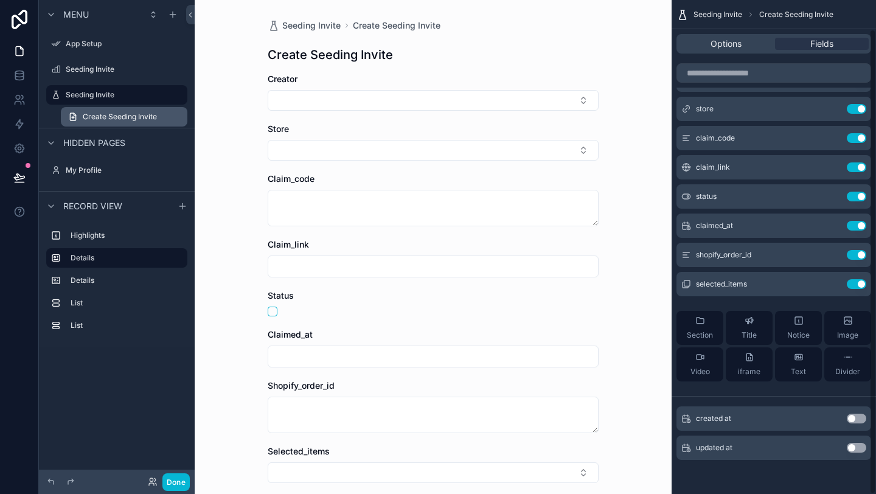
scroll to position [30, 0]
click at [505, 55] on div "Create Seeding Invite" at bounding box center [433, 54] width 331 height 17
click at [713, 47] on span "Options" at bounding box center [726, 44] width 31 height 12
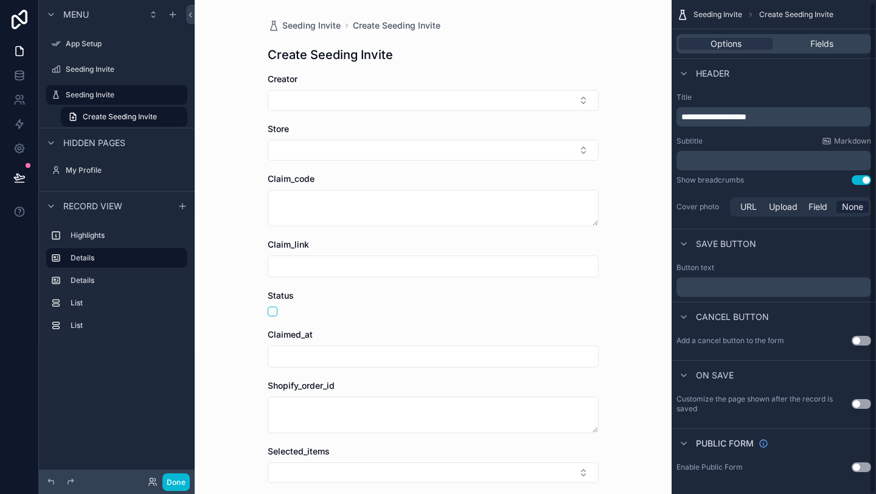
scroll to position [2, 0]
click at [808, 441] on button "Use setting" at bounding box center [861, 465] width 19 height 10
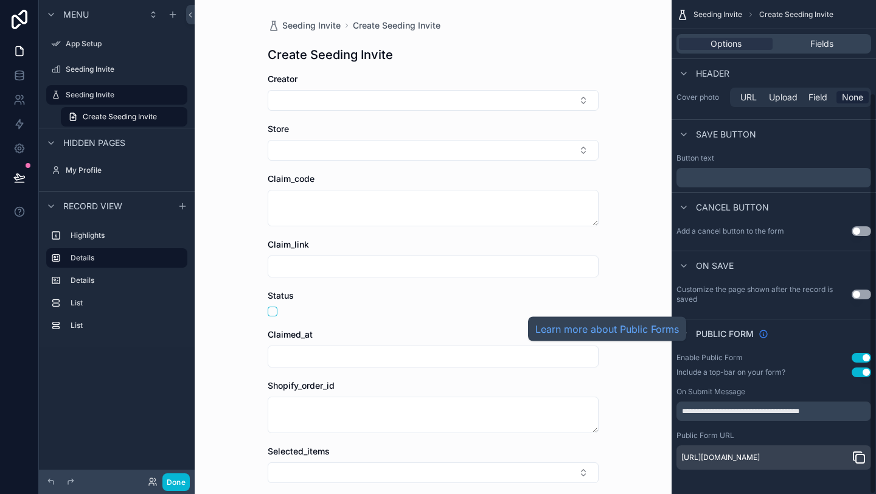
scroll to position [114, 0]
click at [808, 441] on icon "scrollable content" at bounding box center [859, 457] width 15 height 15
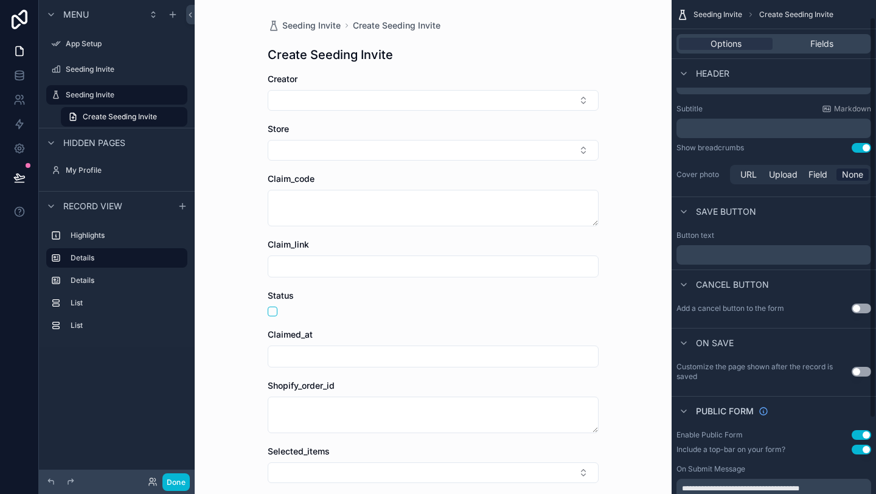
scroll to position [0, 0]
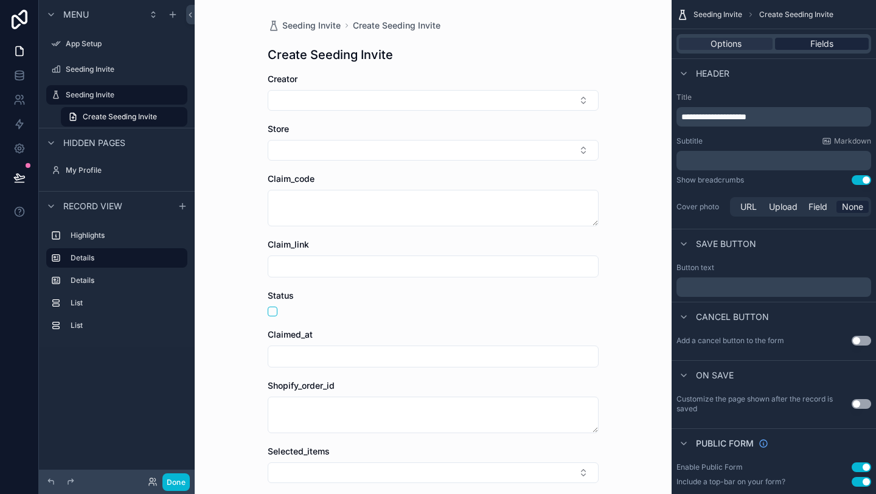
click at [803, 49] on div "Fields" at bounding box center [822, 44] width 94 height 12
